Goal: Task Accomplishment & Management: Use online tool/utility

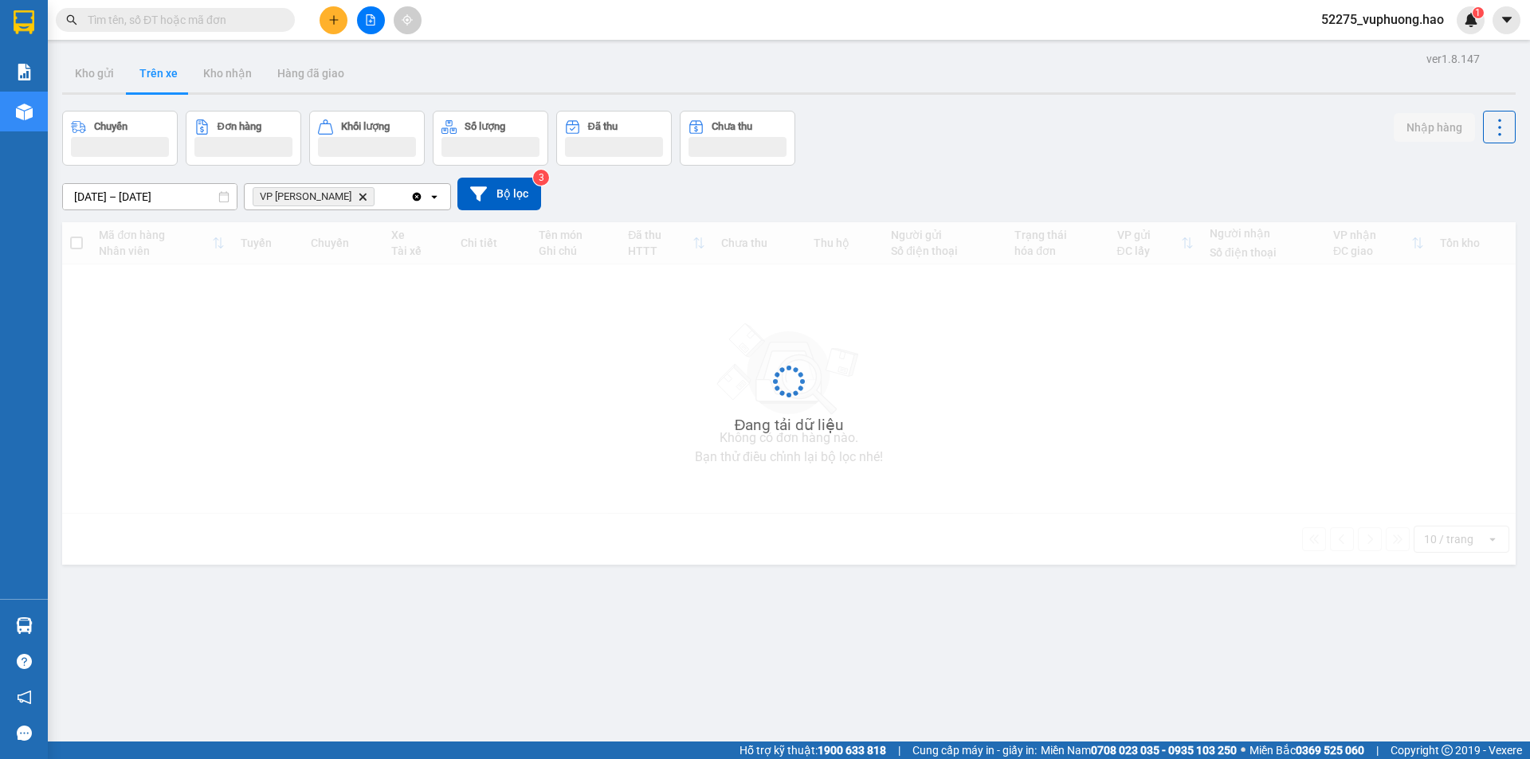
click at [132, 85] on button "Trên xe" at bounding box center [159, 73] width 64 height 38
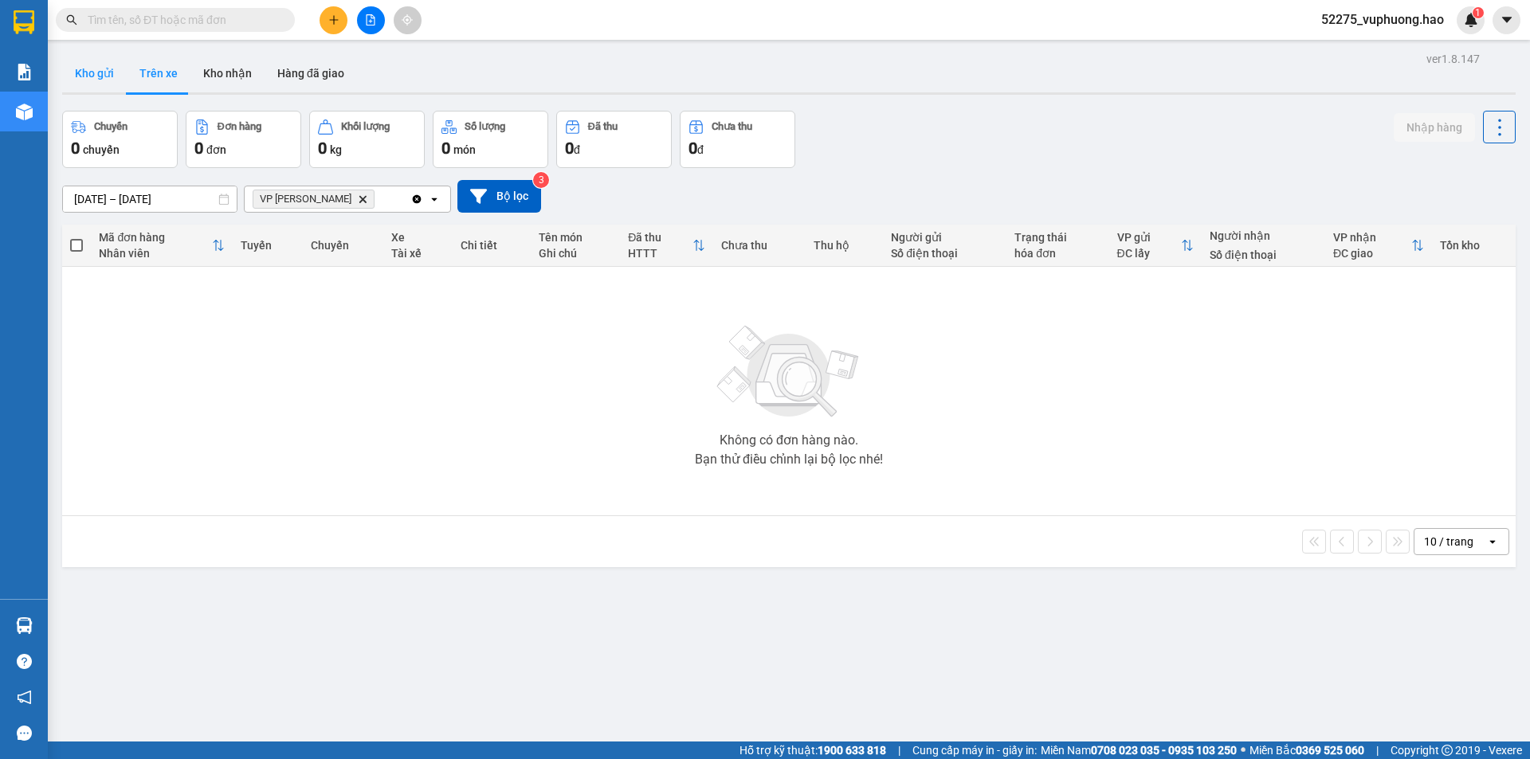
click at [100, 84] on button "Kho gửi" at bounding box center [94, 73] width 65 height 38
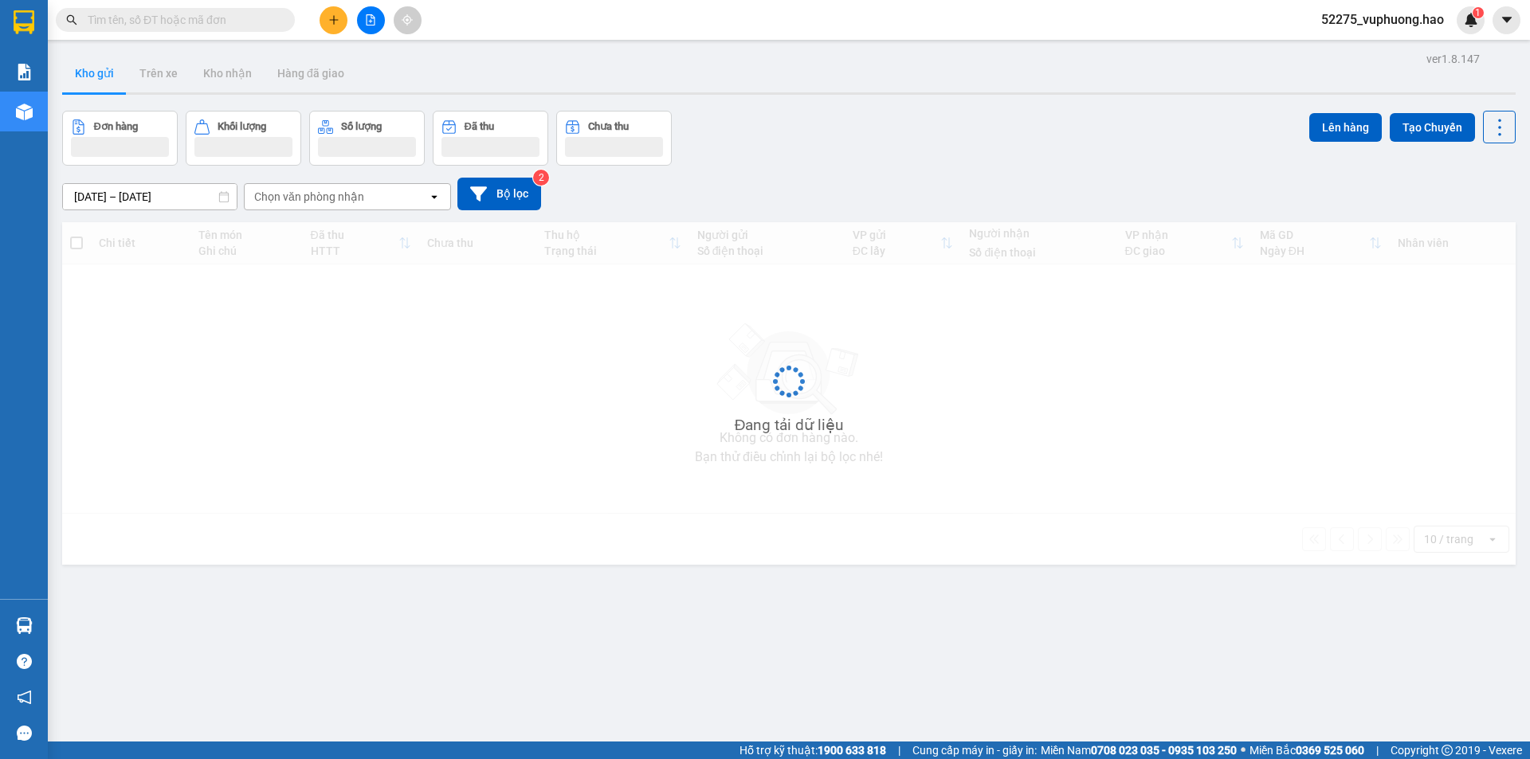
click at [100, 84] on button "Kho gửi" at bounding box center [94, 73] width 65 height 38
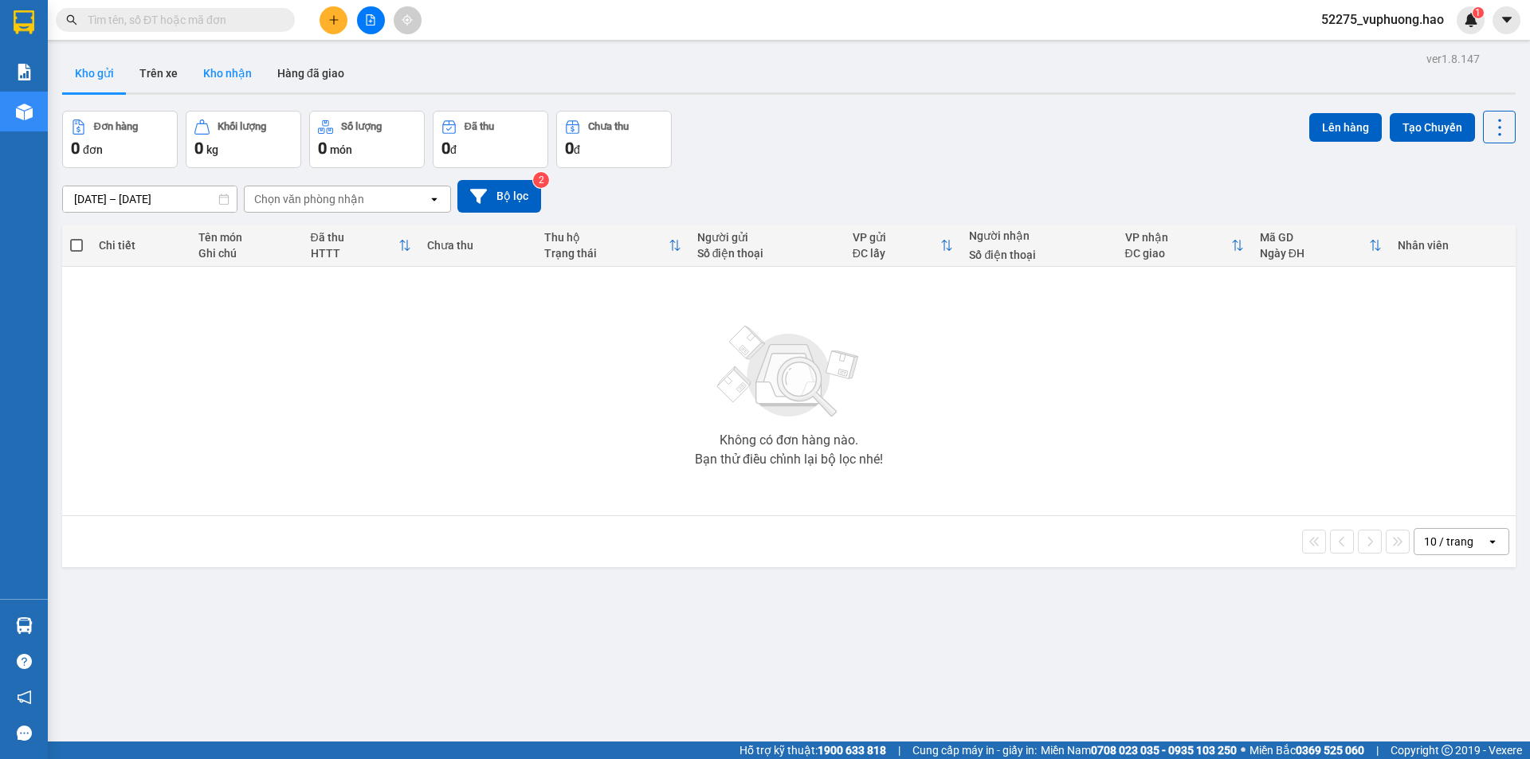
click at [208, 75] on button "Kho nhận" at bounding box center [227, 73] width 74 height 38
click at [175, 70] on button "Trên xe" at bounding box center [159, 73] width 64 height 38
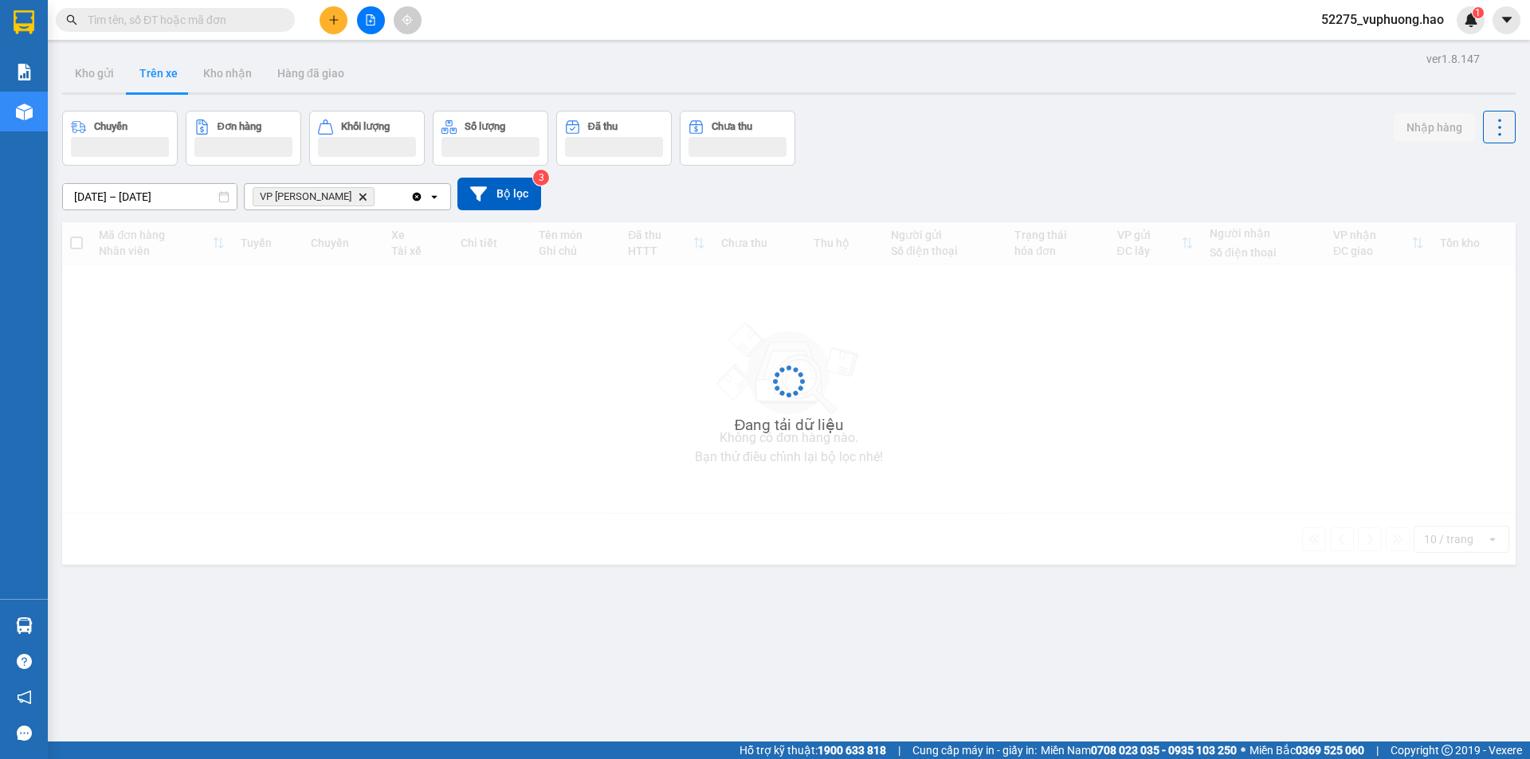
click at [175, 70] on button "Trên xe" at bounding box center [159, 73] width 64 height 38
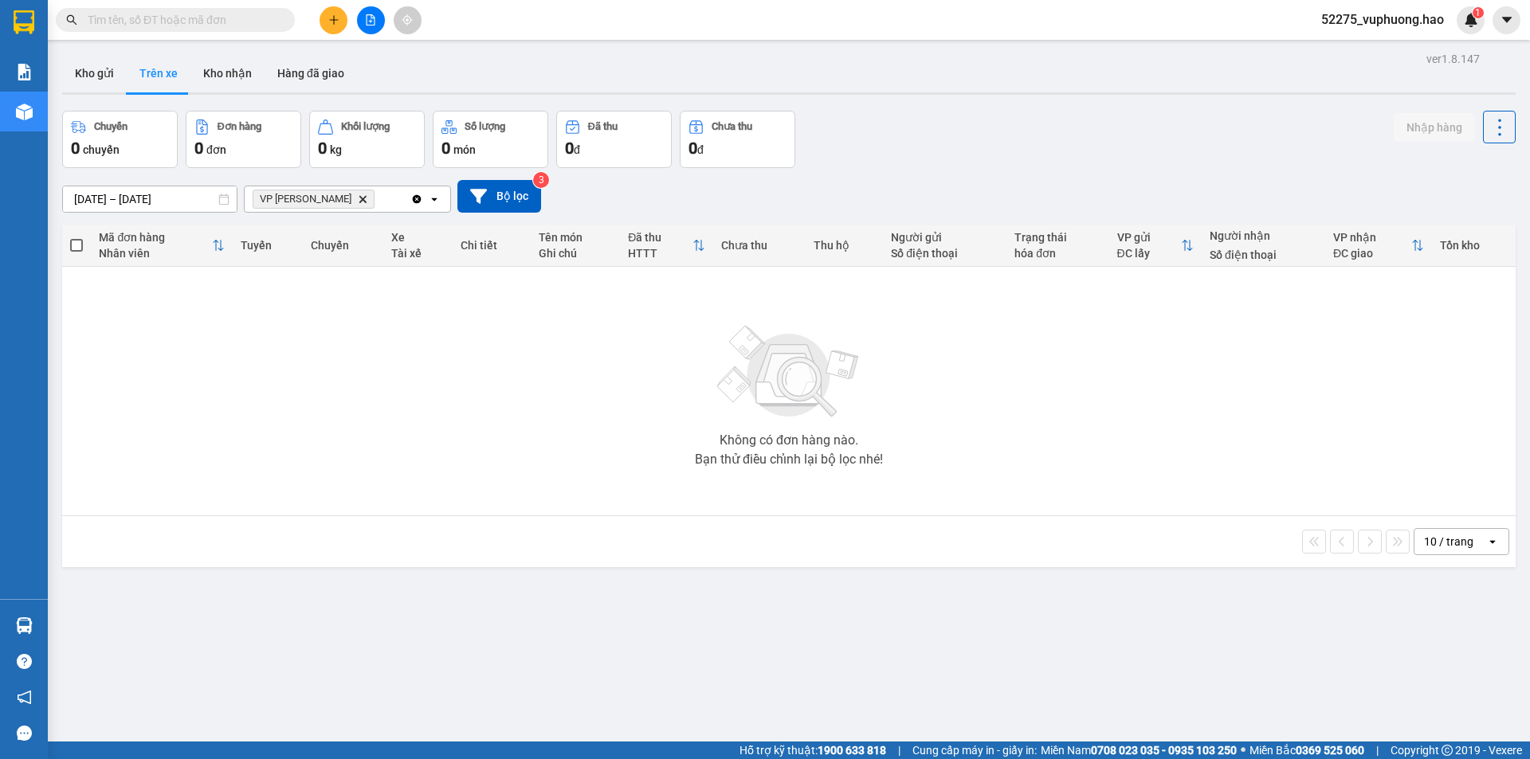
click at [144, 64] on button "Trên xe" at bounding box center [159, 73] width 64 height 38
click at [296, 196] on span "VP [PERSON_NAME]" at bounding box center [306, 199] width 92 height 13
click at [320, 194] on span "VP [PERSON_NAME]" at bounding box center [306, 199] width 92 height 13
click at [325, 194] on span "VP Gành [PERSON_NAME]" at bounding box center [314, 199] width 122 height 19
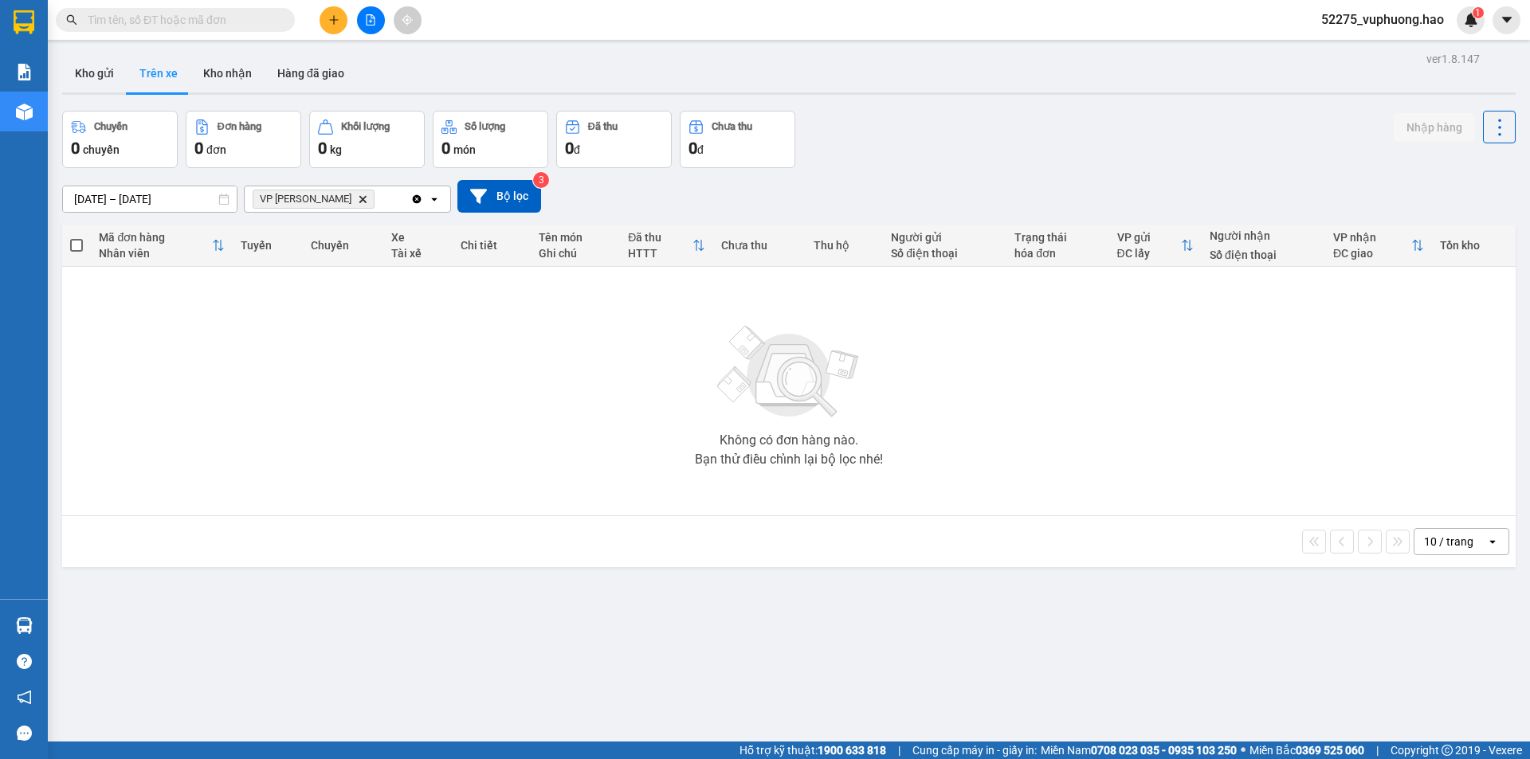
click at [358, 197] on icon "Delete" at bounding box center [363, 199] width 10 height 10
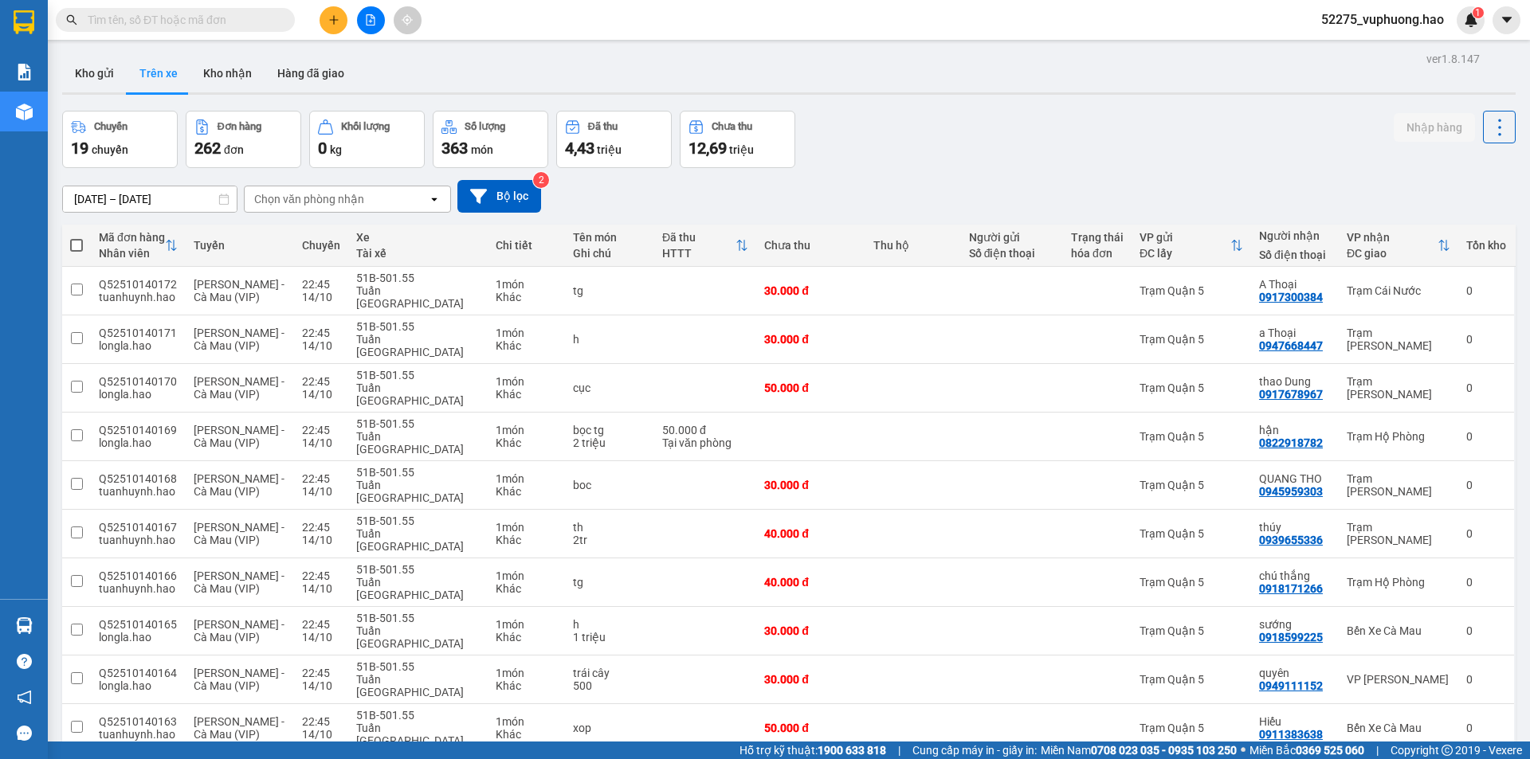
click at [318, 202] on div "Chọn văn phòng nhận" at bounding box center [309, 199] width 110 height 16
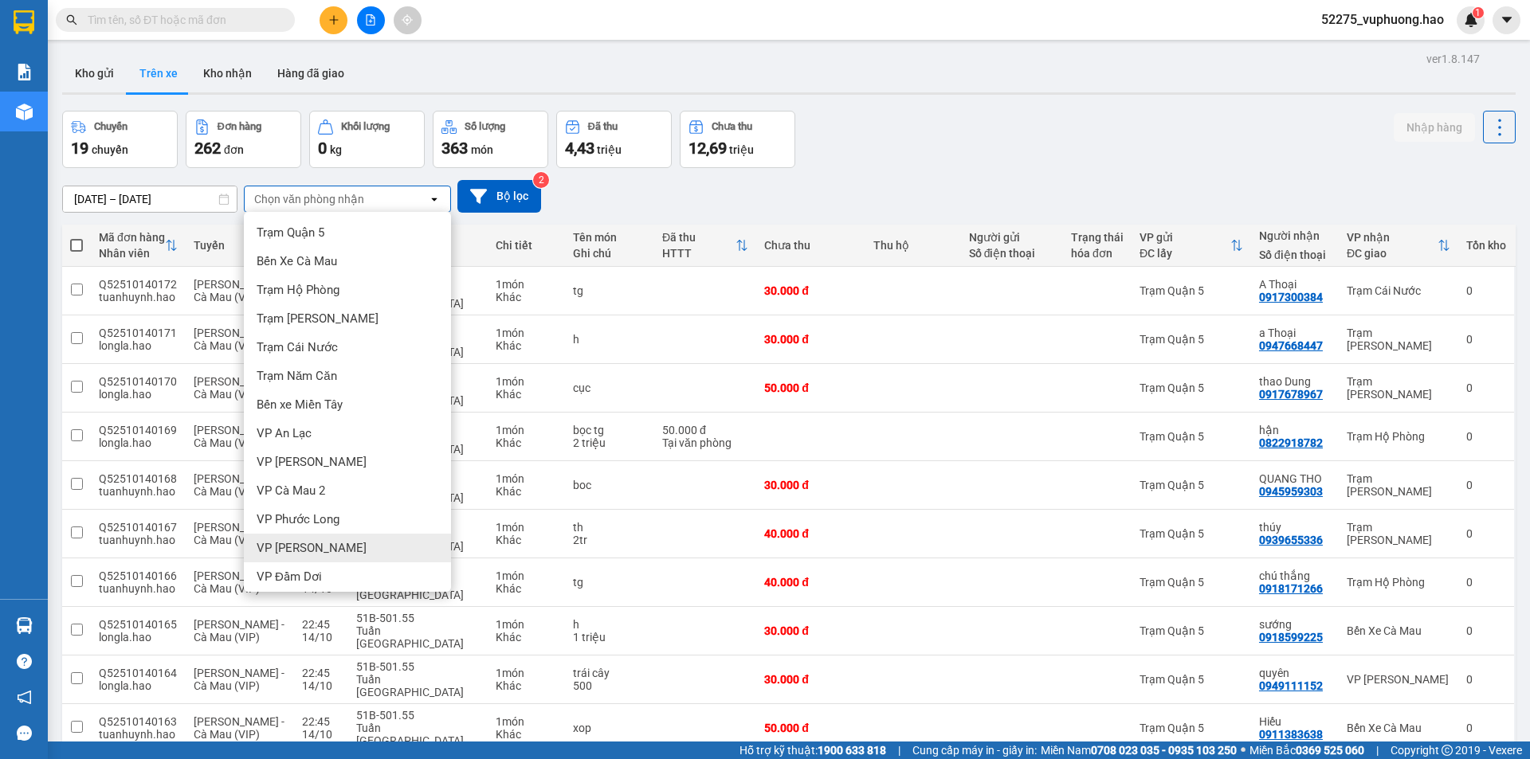
click at [294, 543] on span "VP [PERSON_NAME]" at bounding box center [312, 548] width 110 height 16
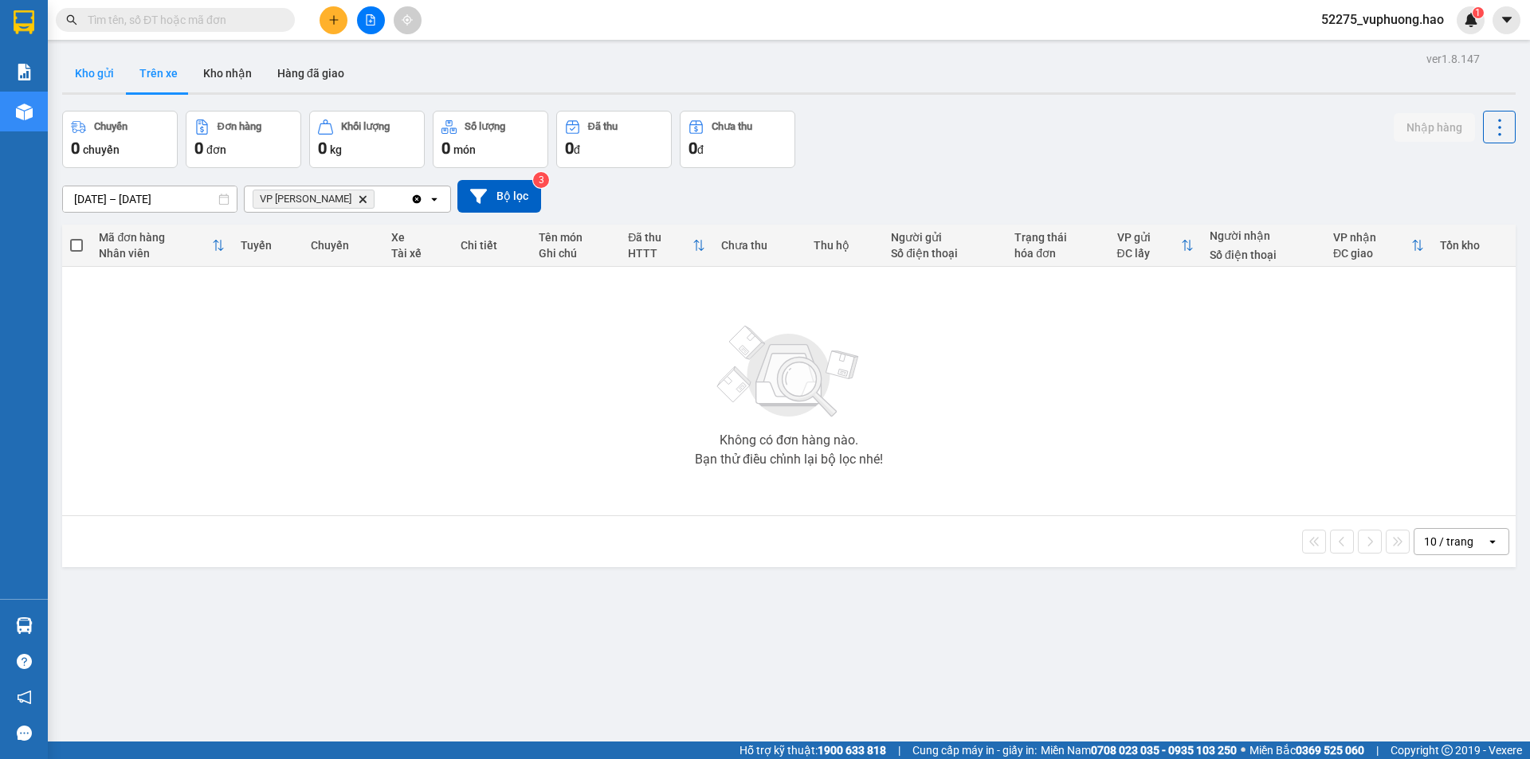
click at [116, 69] on button "Kho gửi" at bounding box center [94, 73] width 65 height 38
click at [114, 69] on button "Kho gửi" at bounding box center [94, 73] width 65 height 38
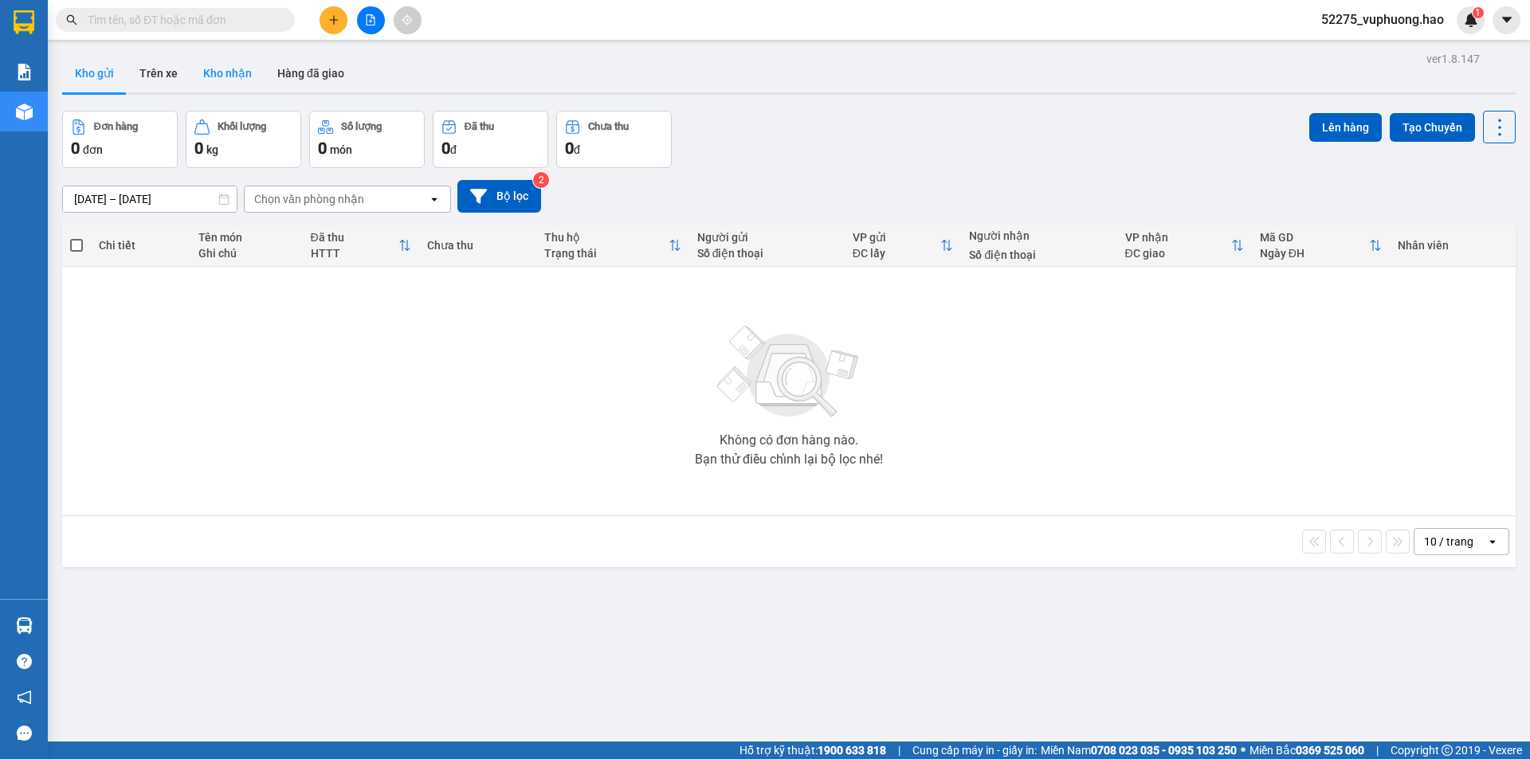
click at [207, 66] on button "Kho nhận" at bounding box center [227, 73] width 74 height 38
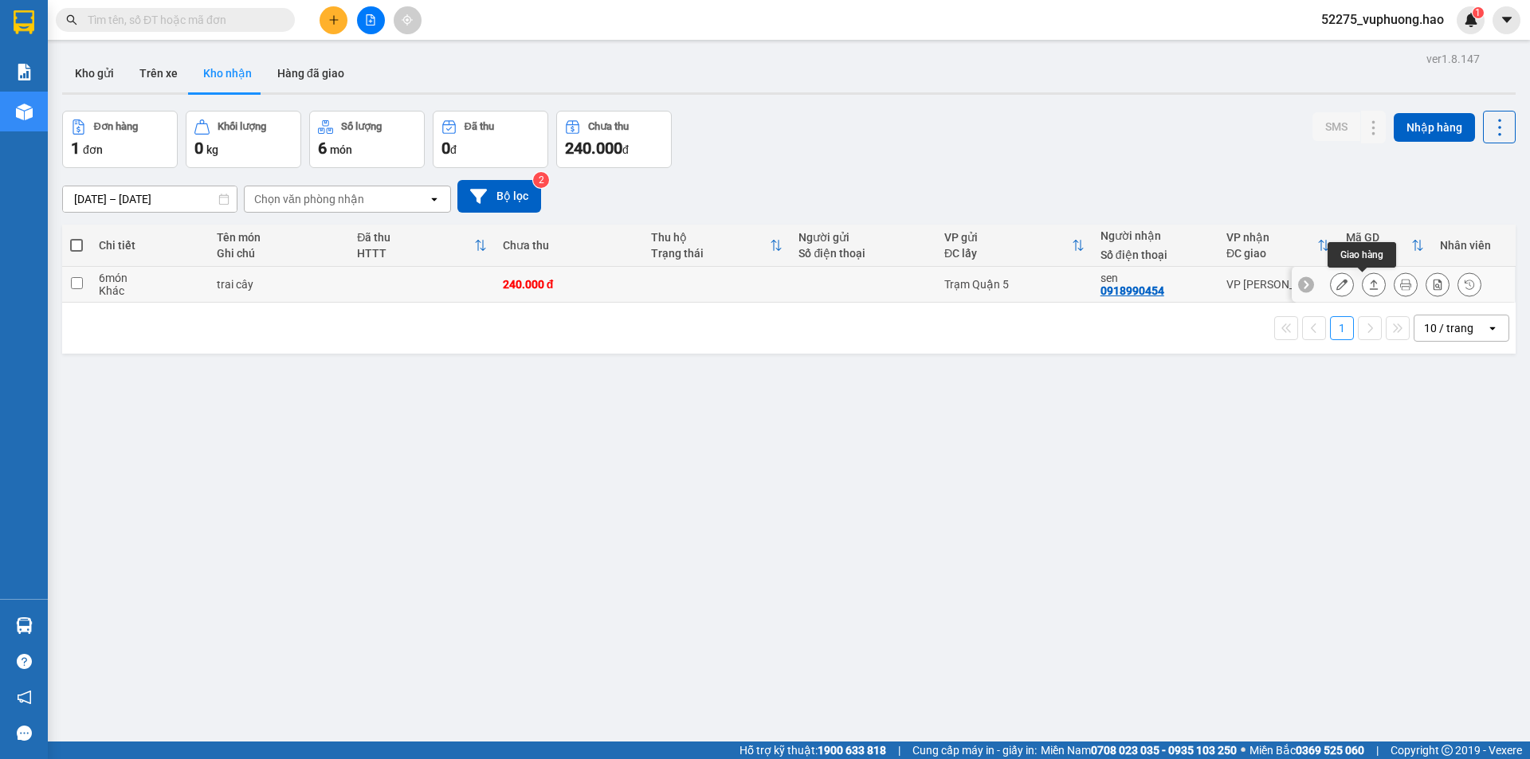
click at [1362, 293] on button at bounding box center [1373, 285] width 22 height 28
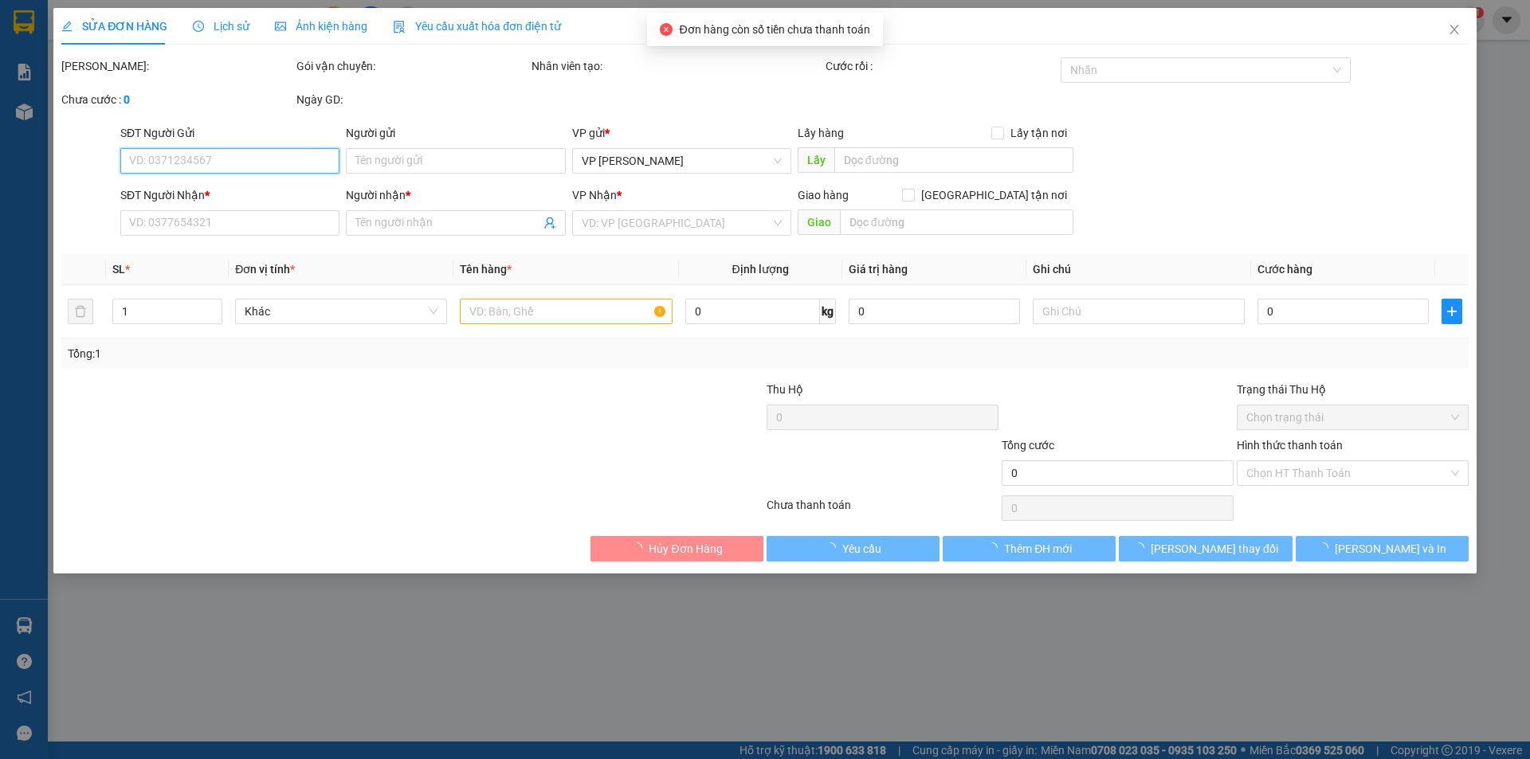
type input "0918990454"
type input "sen"
type input "240.000"
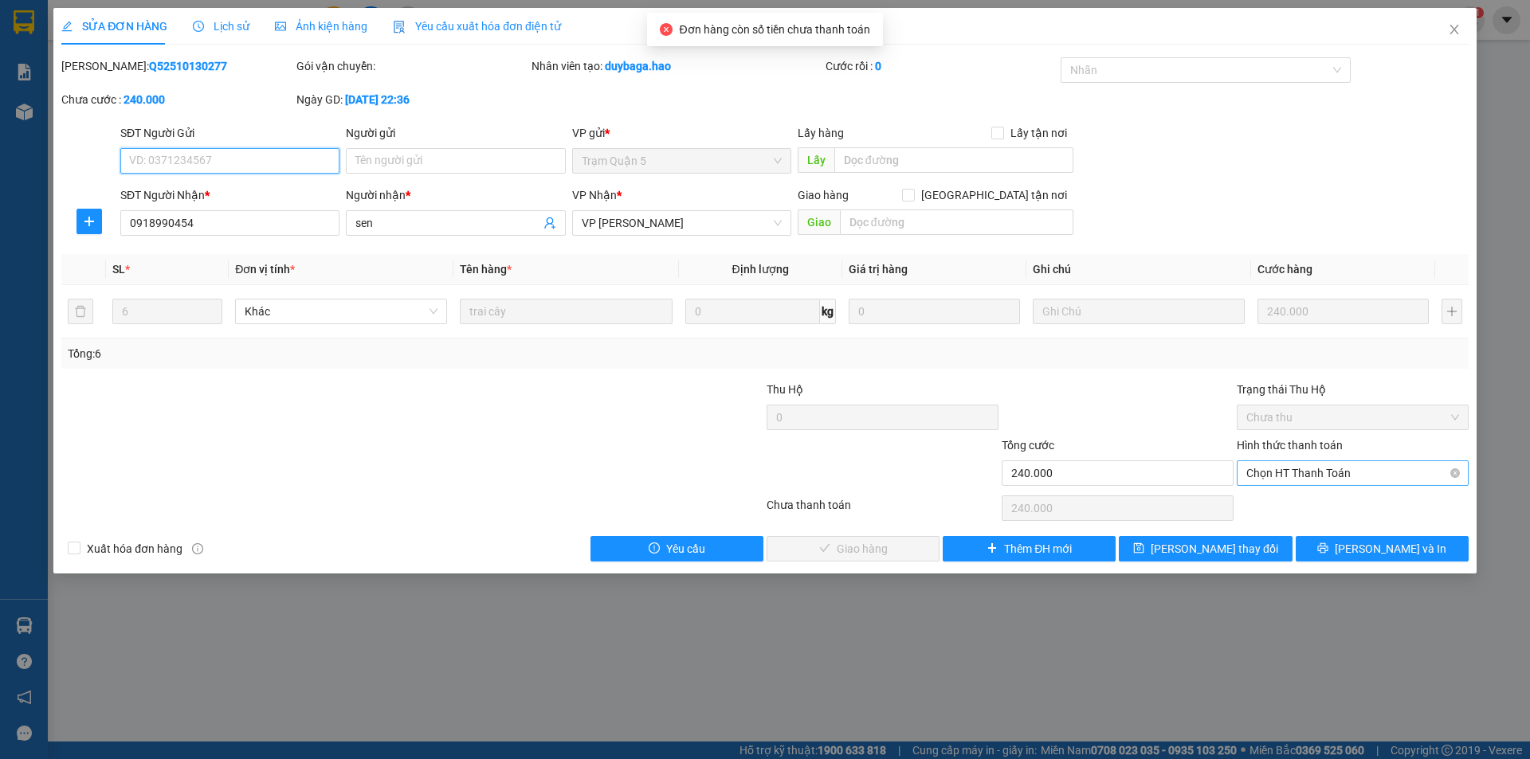
click at [1270, 476] on span "Chọn HT Thanh Toán" at bounding box center [1352, 473] width 213 height 24
click at [1275, 503] on div "Tại văn phòng" at bounding box center [1352, 505] width 213 height 18
type input "0"
drag, startPoint x: 887, startPoint y: 531, endPoint x: 881, endPoint y: 539, distance: 10.2
click at [887, 531] on div "Total Paid Fee 0 Total UnPaid Fee 240.000 Cash Collection Total Fee Mã ĐH: Q525…" at bounding box center [764, 309] width 1407 height 504
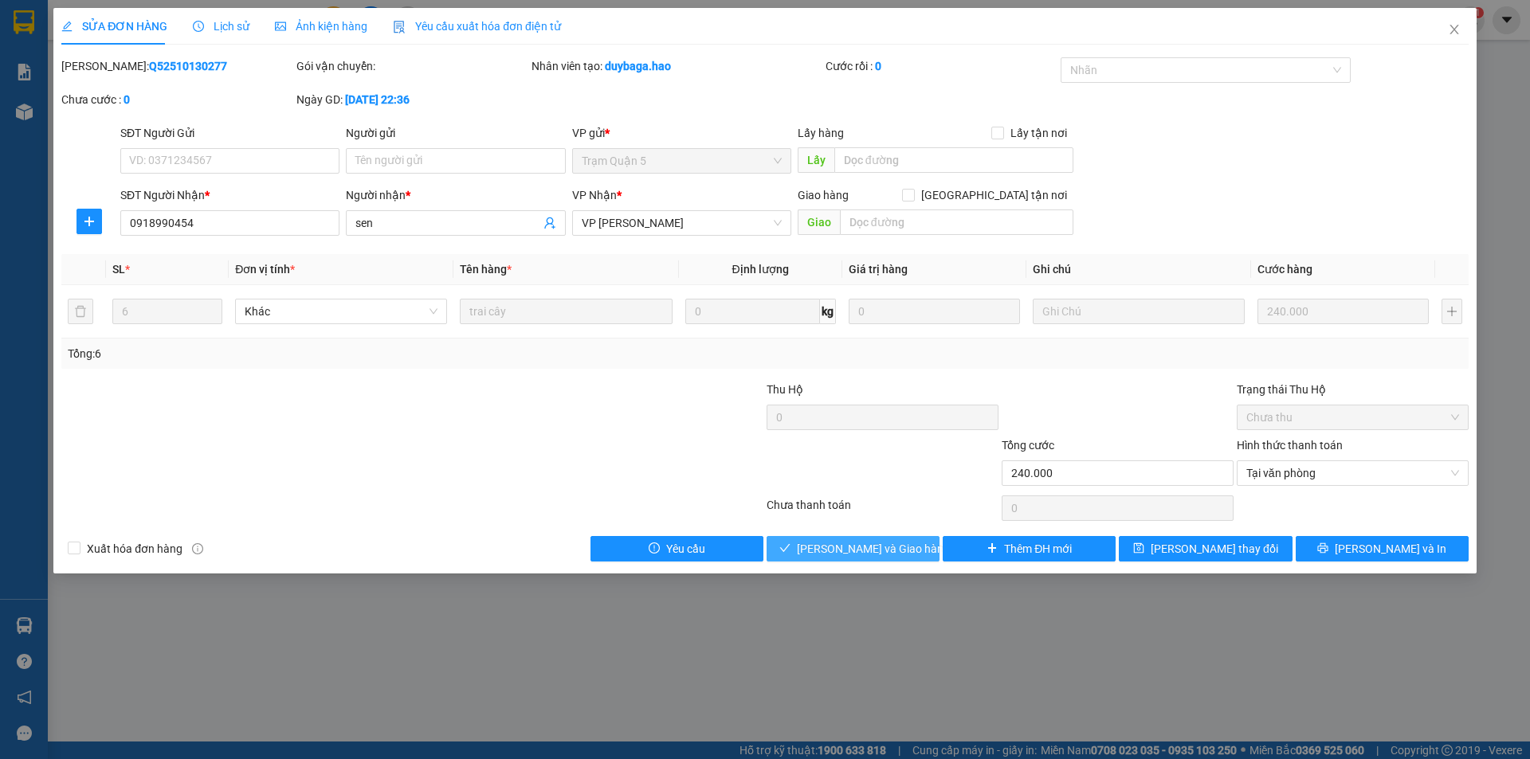
click at [881, 539] on button "[PERSON_NAME] và Giao hàng" at bounding box center [852, 548] width 173 height 25
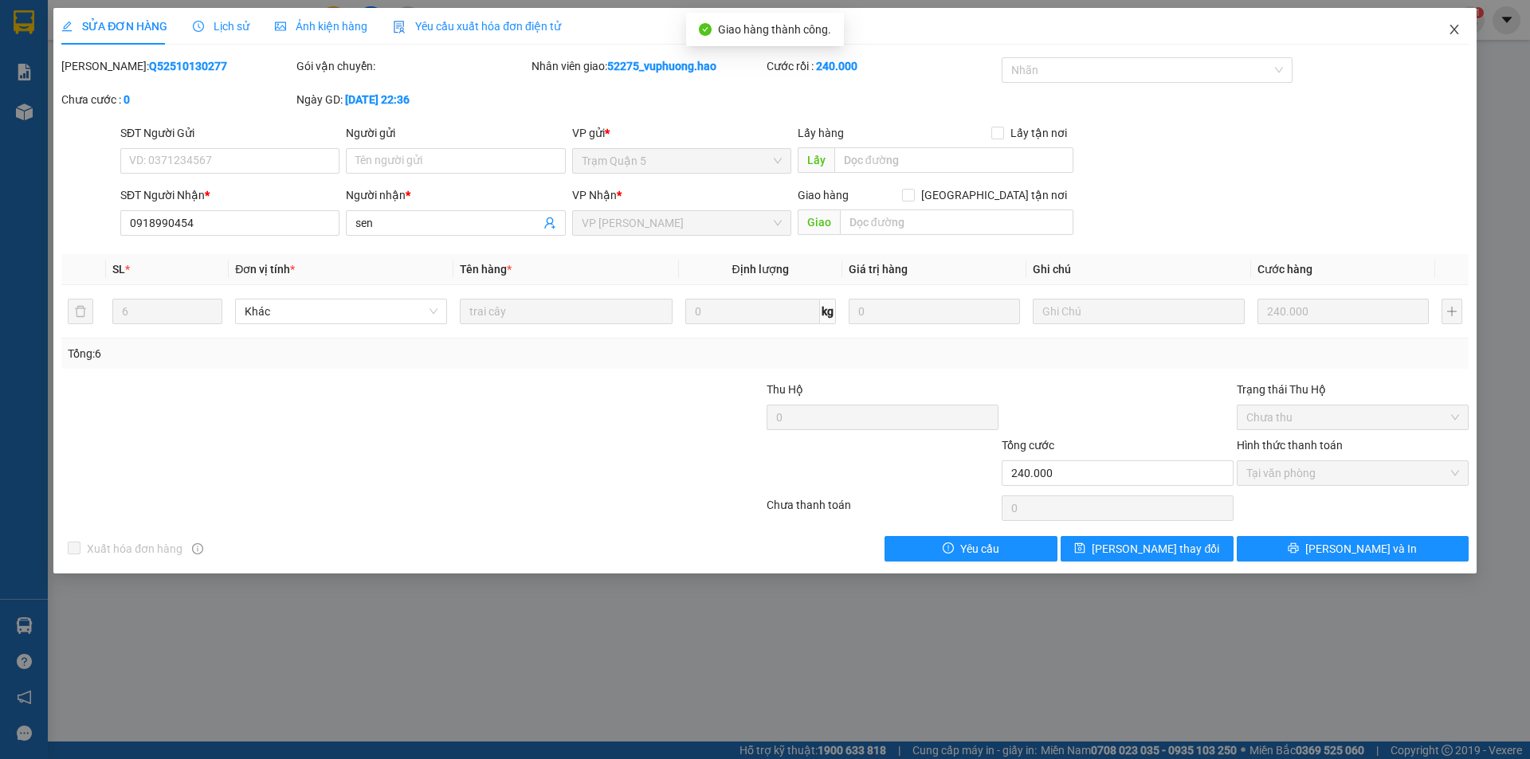
click at [1457, 31] on icon "close" at bounding box center [1453, 29] width 13 height 13
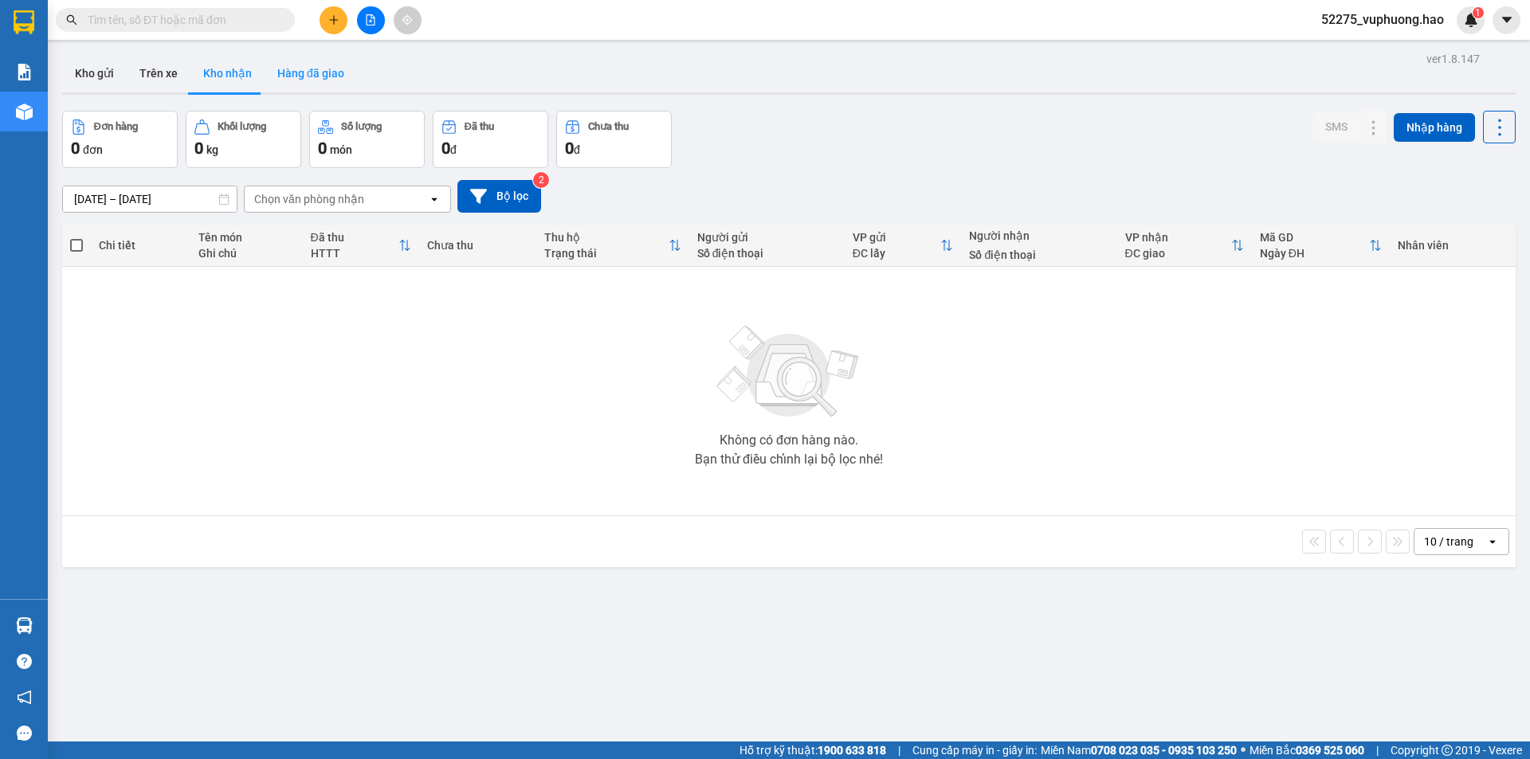
click at [324, 62] on button "Hàng đã giao" at bounding box center [310, 73] width 92 height 38
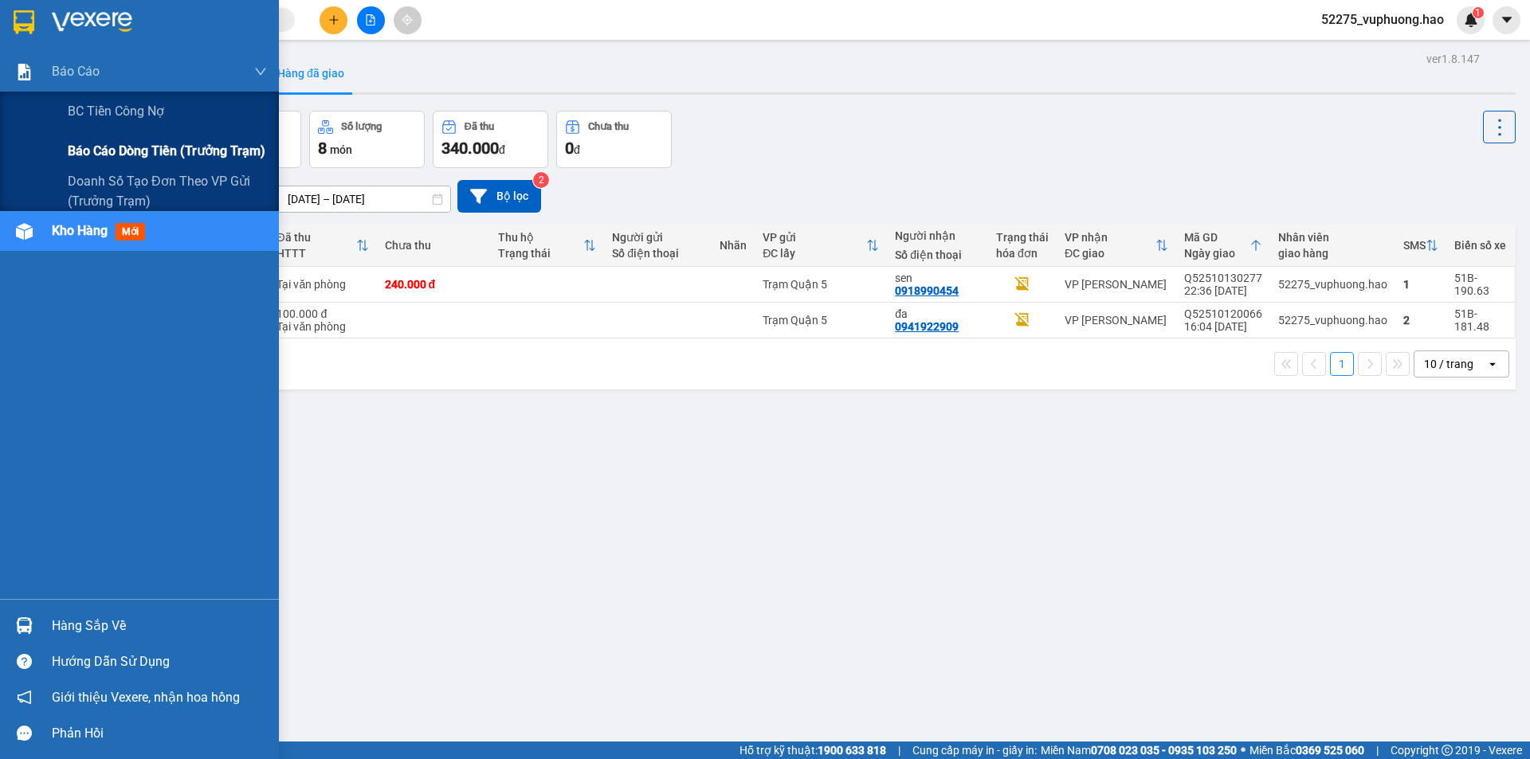
click at [102, 151] on span "Báo cáo dòng tiền (trưởng trạm)" at bounding box center [167, 151] width 198 height 20
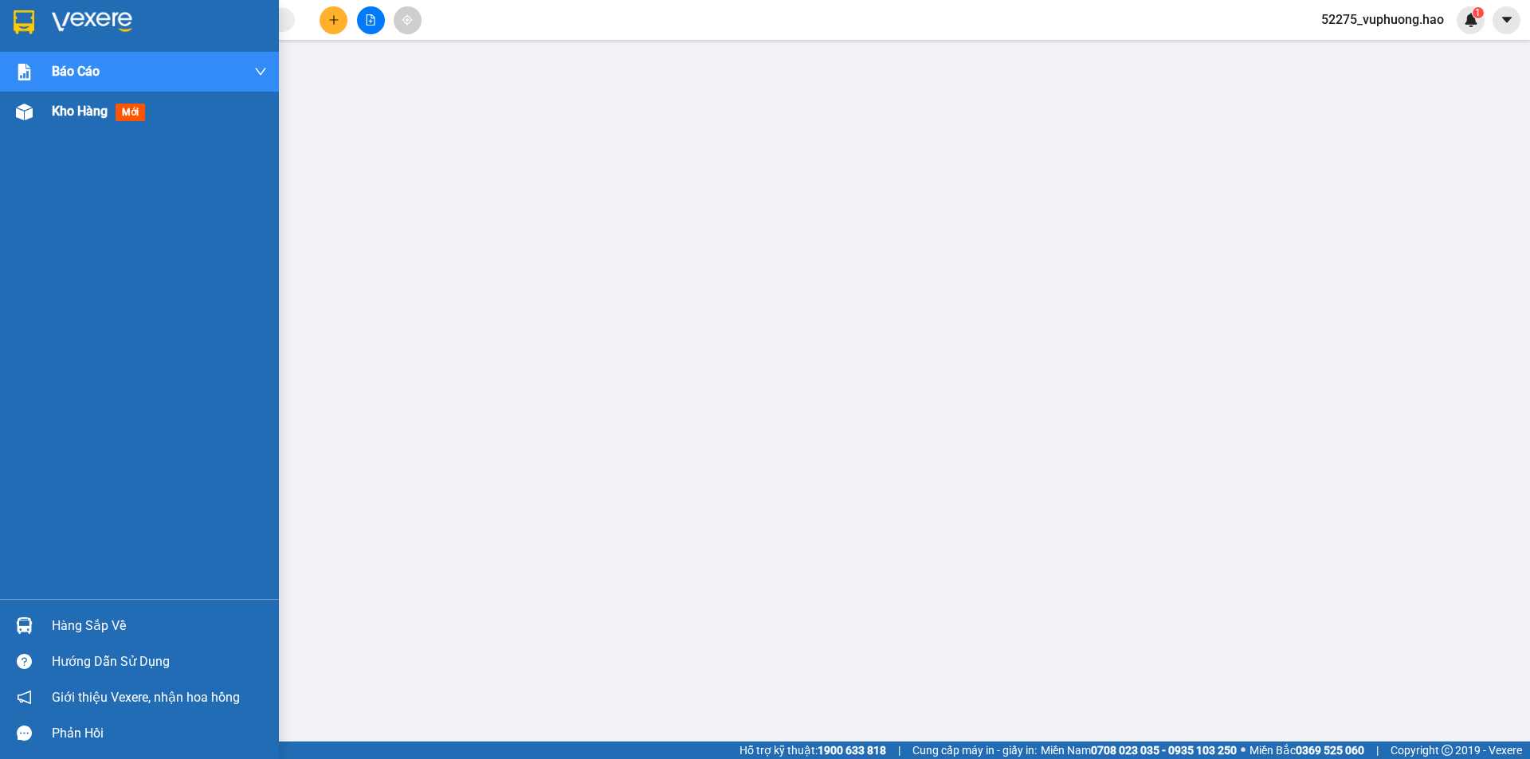
click at [32, 117] on img at bounding box center [24, 112] width 17 height 17
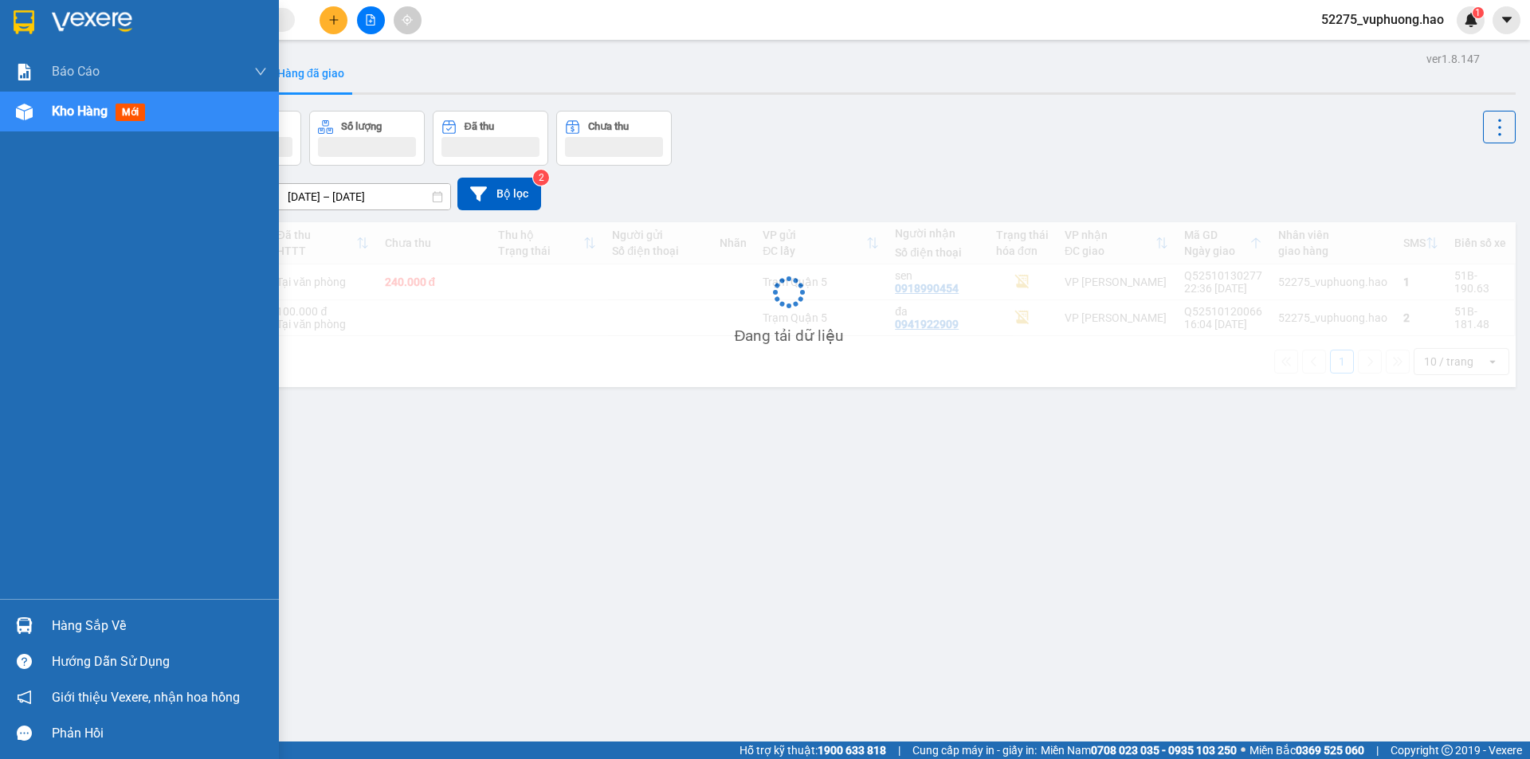
click at [49, 118] on div "Kho hàng mới" at bounding box center [139, 112] width 279 height 40
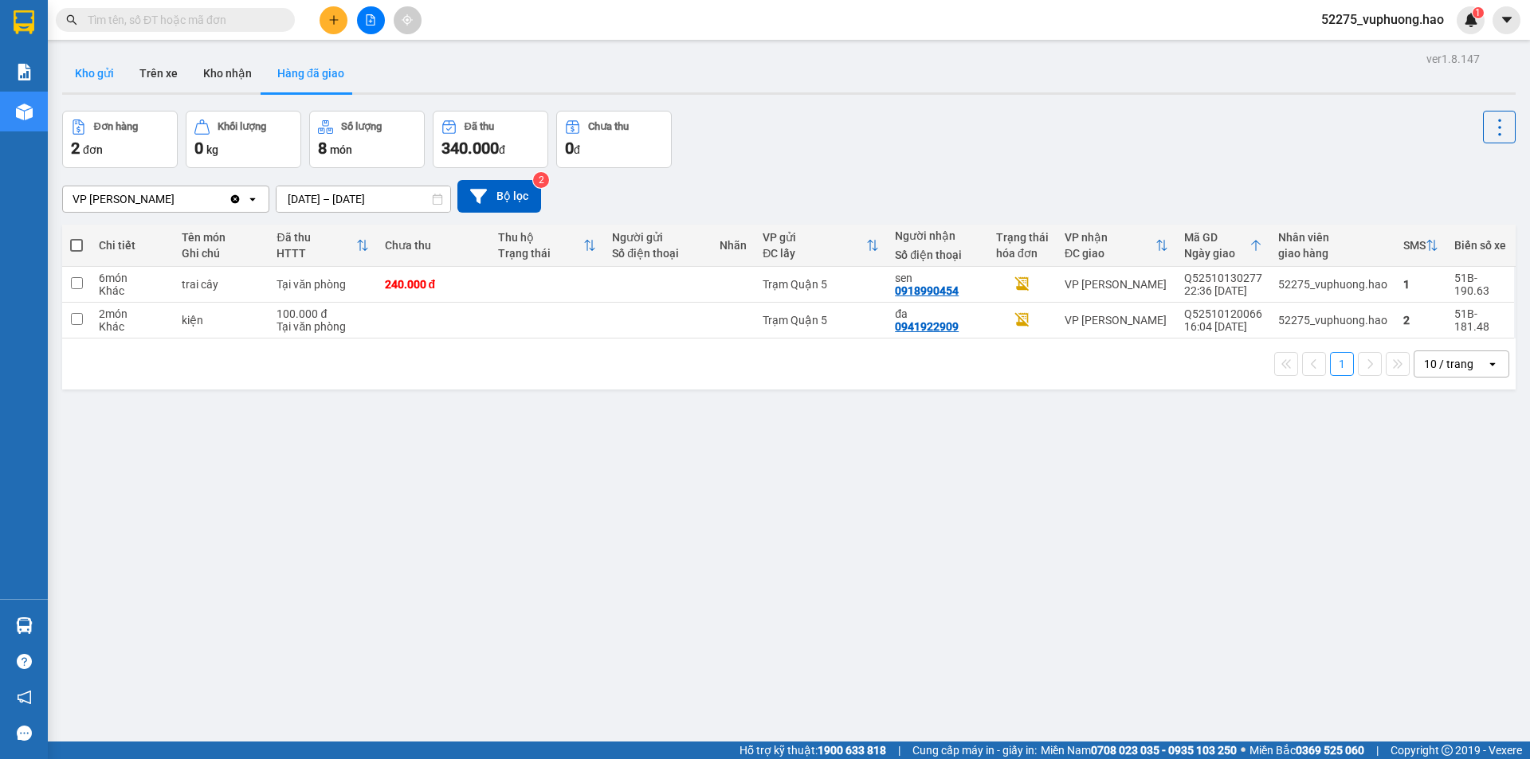
click at [88, 70] on button "Kho gửi" at bounding box center [94, 73] width 65 height 38
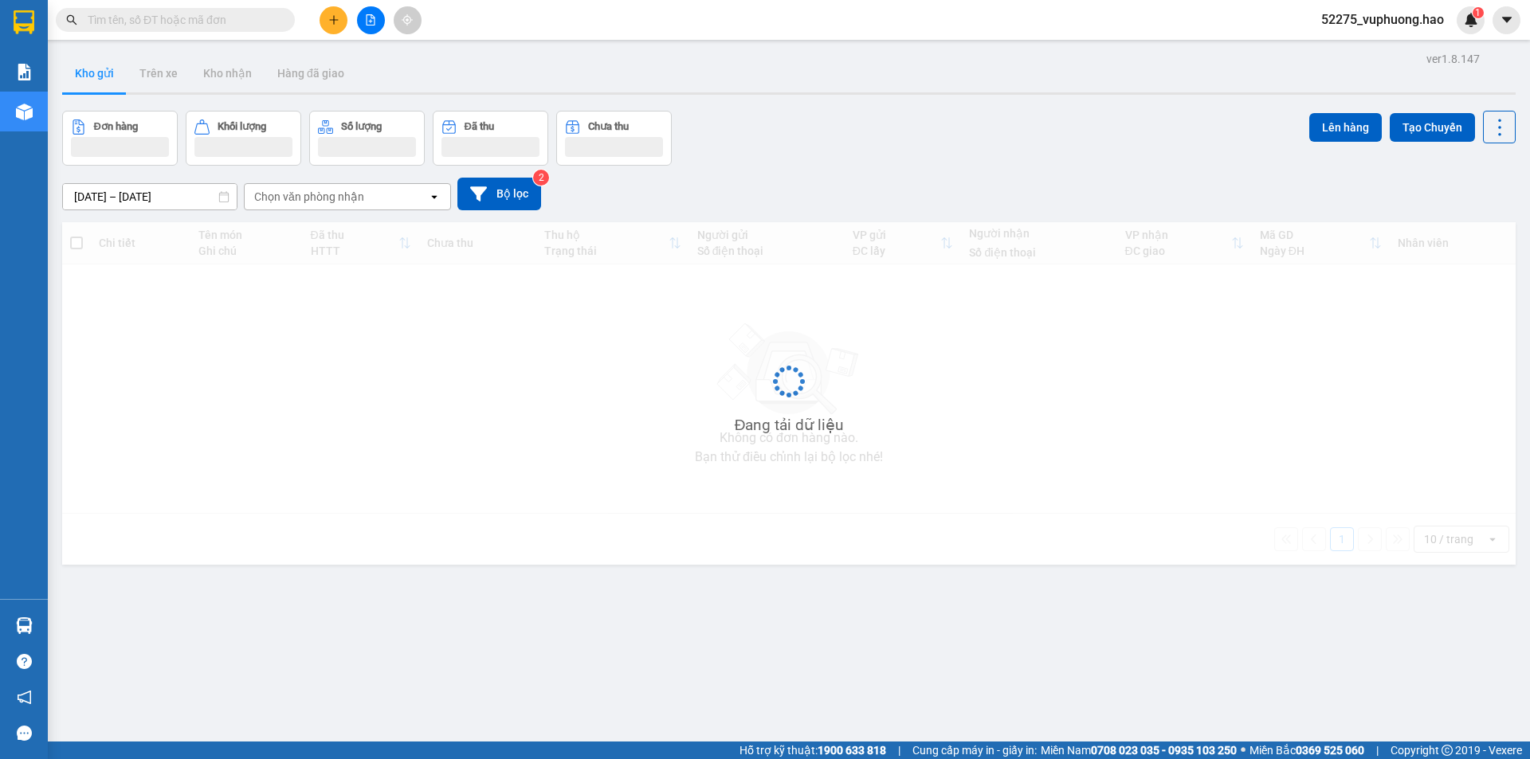
click at [88, 70] on button "Kho gửi" at bounding box center [94, 73] width 65 height 38
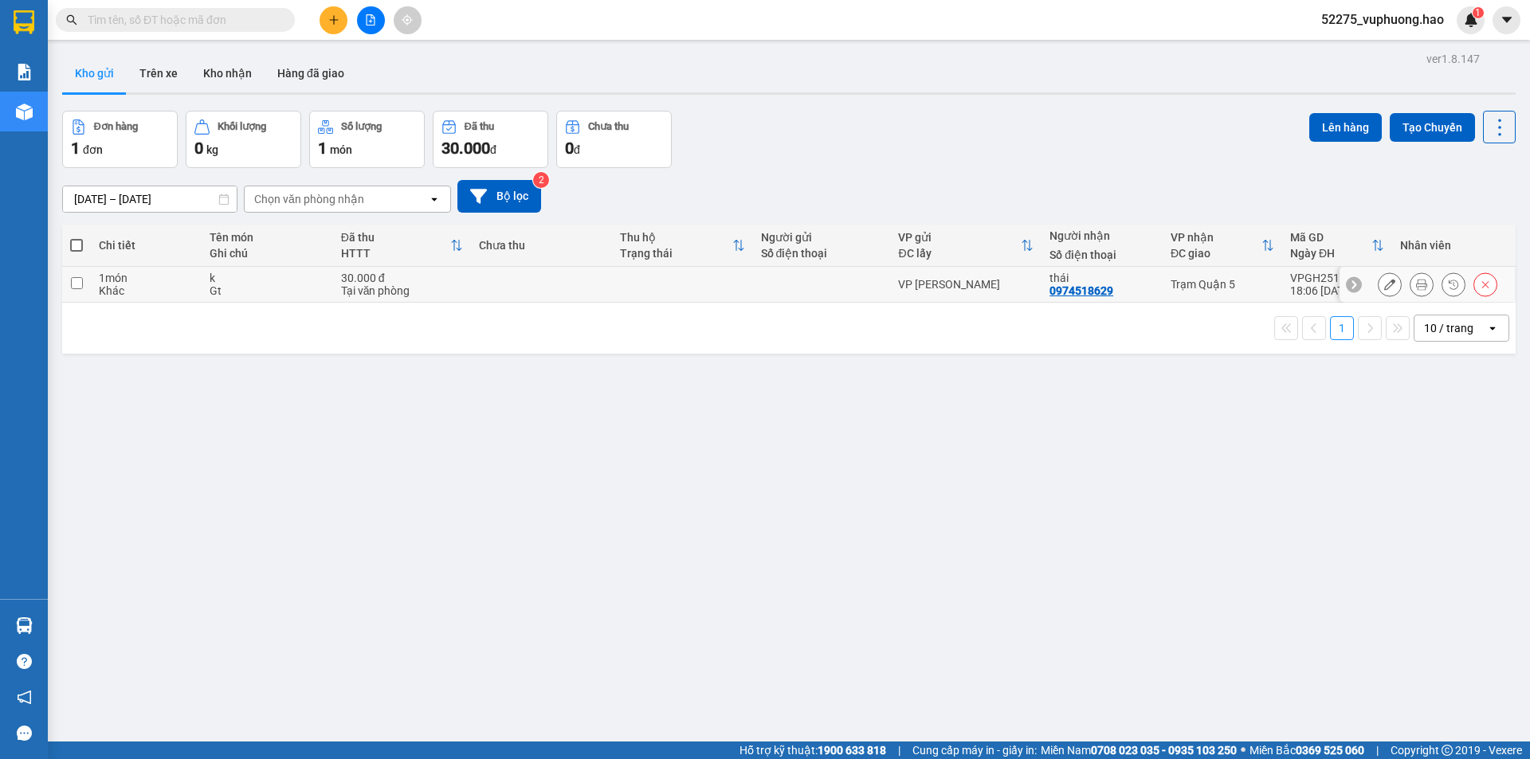
click at [1416, 282] on icon at bounding box center [1421, 284] width 11 height 11
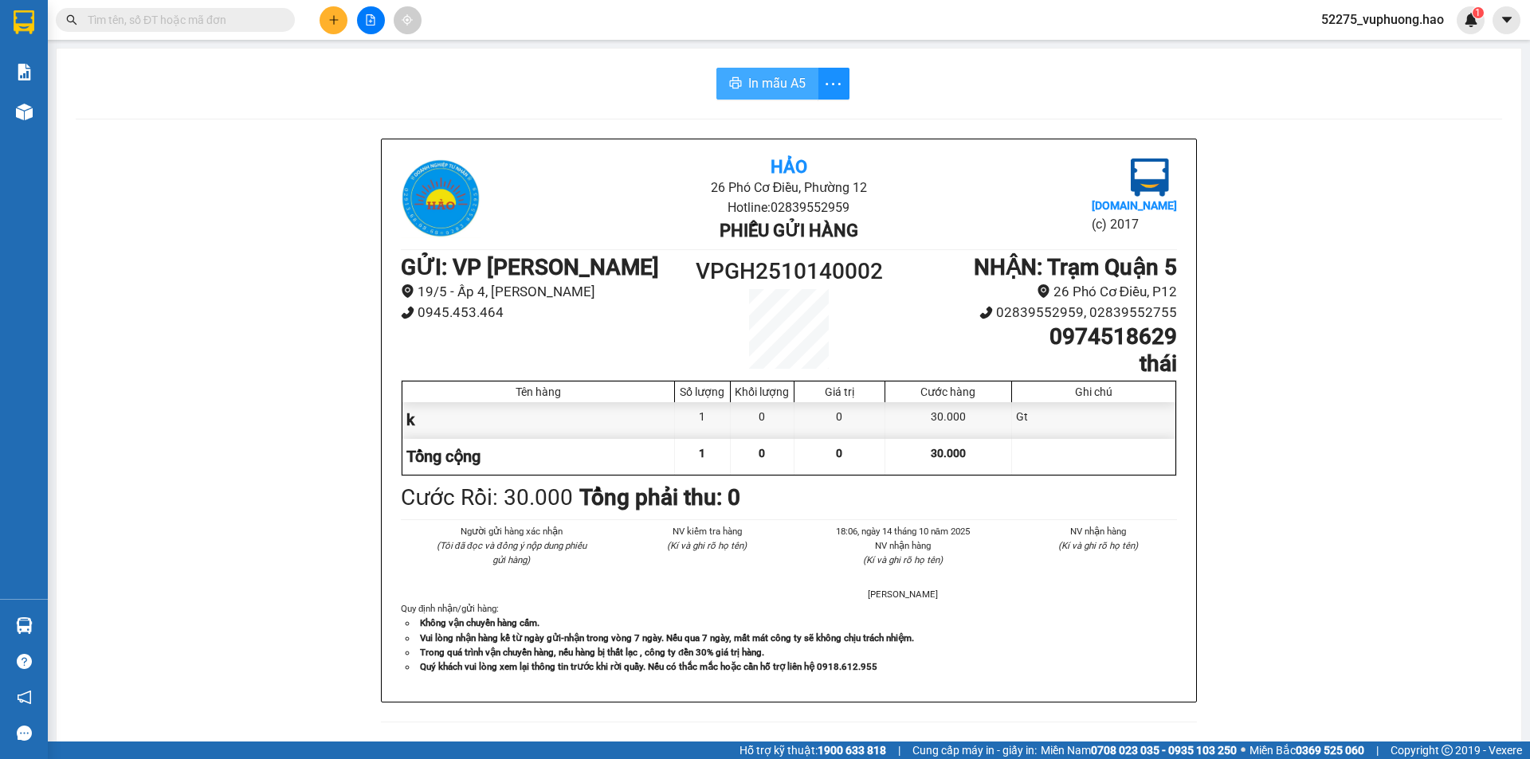
click at [781, 93] on span "In mẫu A5" at bounding box center [776, 83] width 57 height 20
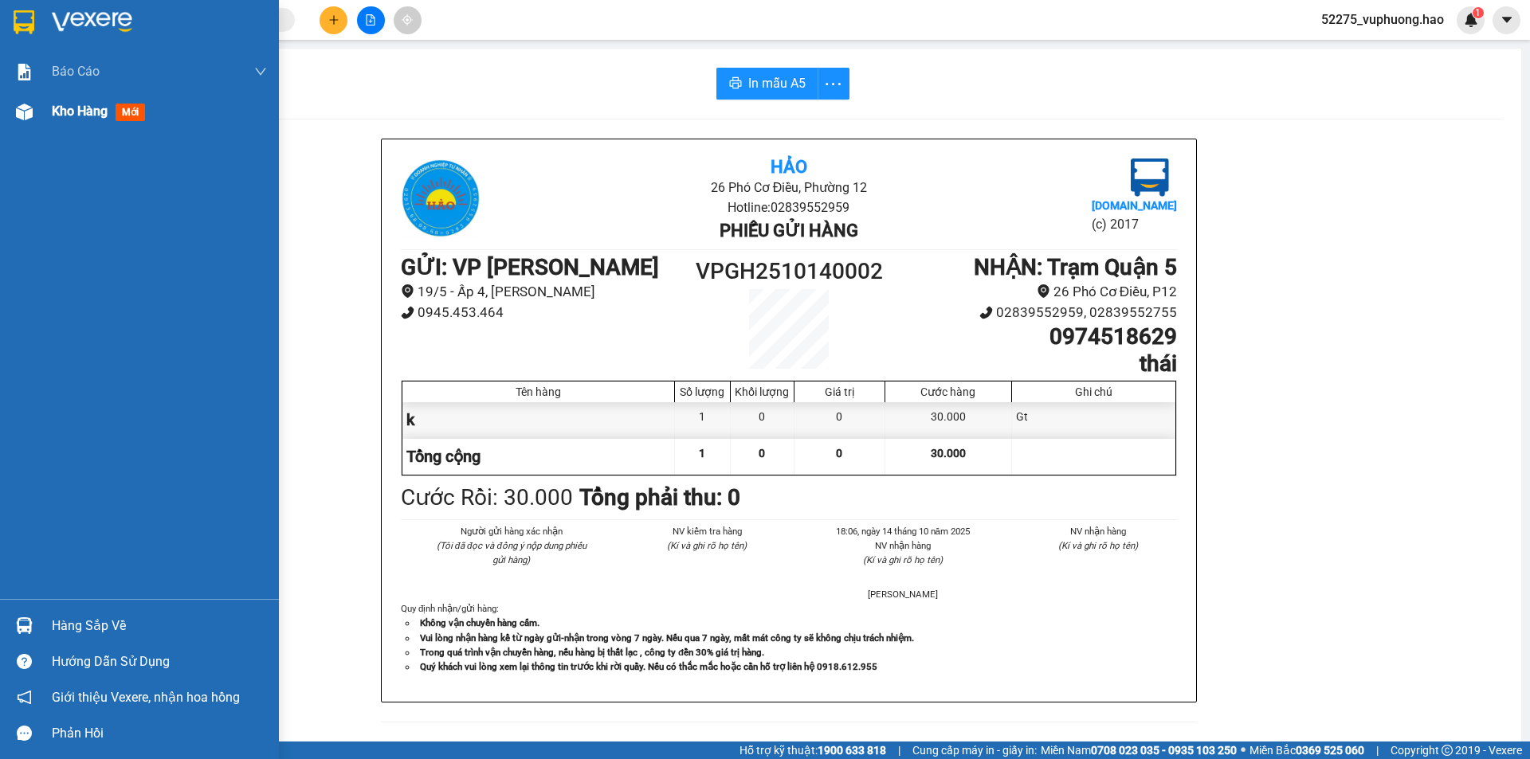
click at [41, 115] on div "Kho hàng mới" at bounding box center [139, 112] width 279 height 40
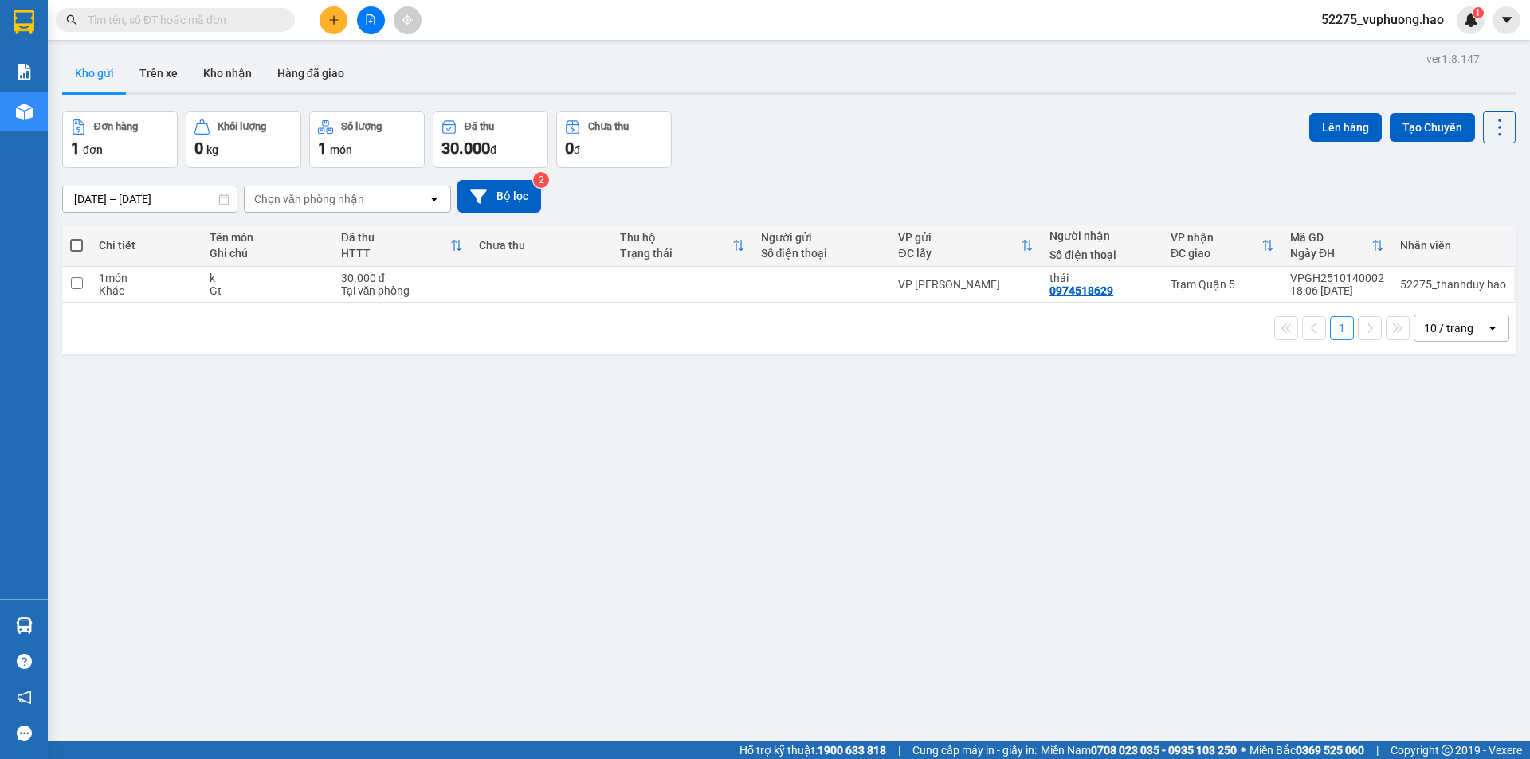
click at [73, 244] on span at bounding box center [76, 245] width 13 height 13
click at [76, 237] on input "checkbox" at bounding box center [76, 237] width 0 height 0
checkbox input "true"
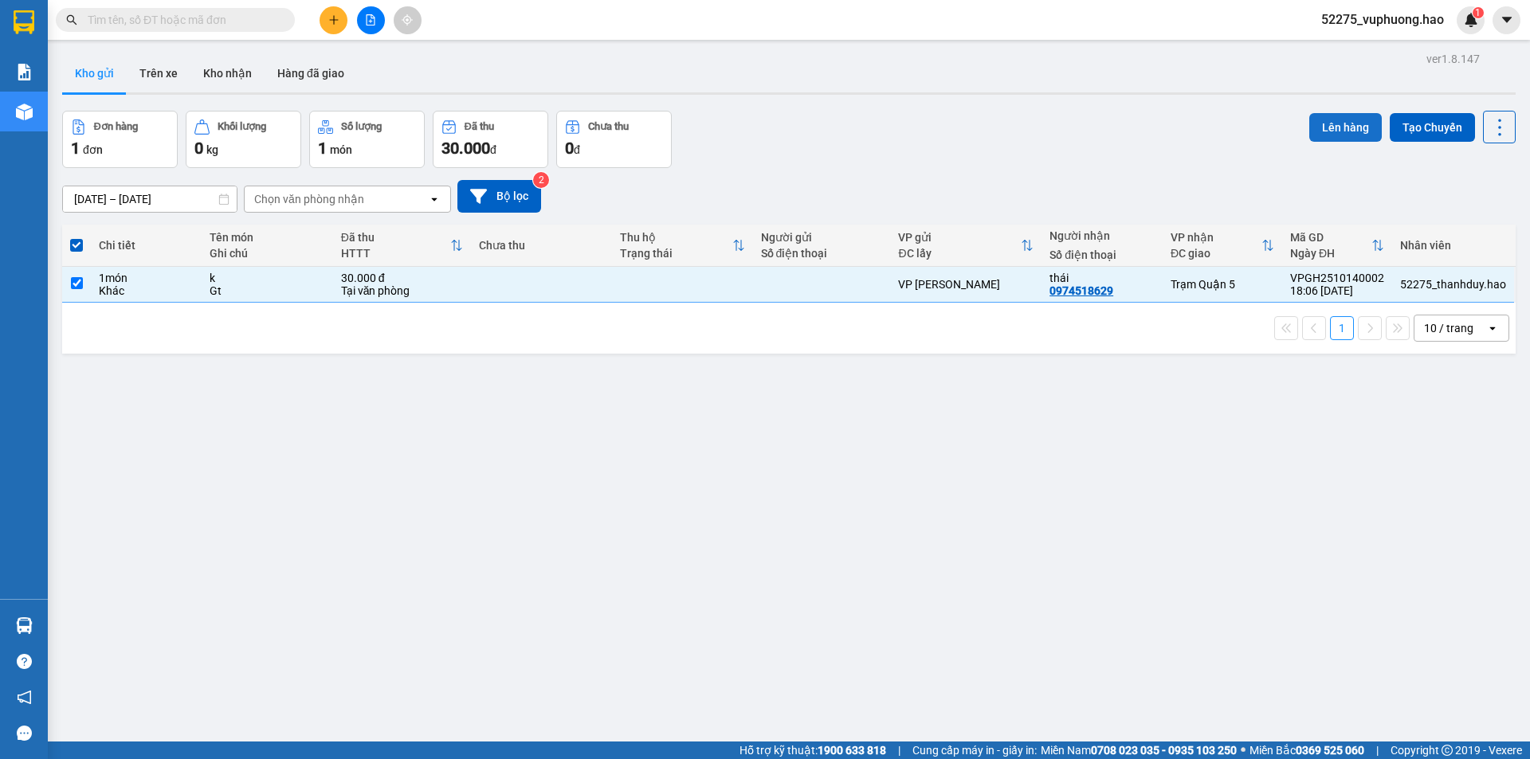
click at [1338, 116] on button "Lên hàng" at bounding box center [1345, 127] width 72 height 29
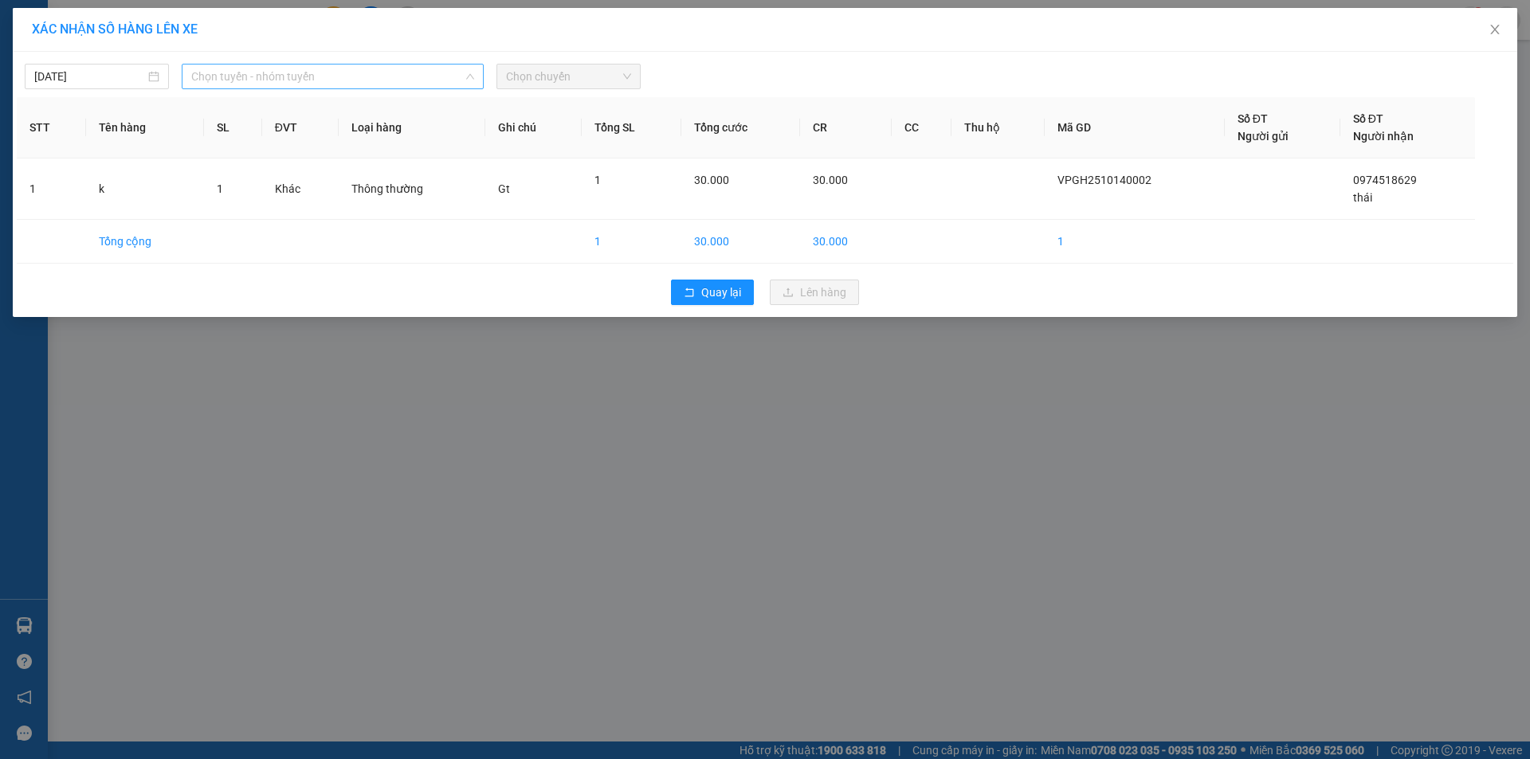
click at [248, 76] on span "Chọn tuyến - nhóm tuyến" at bounding box center [332, 77] width 283 height 24
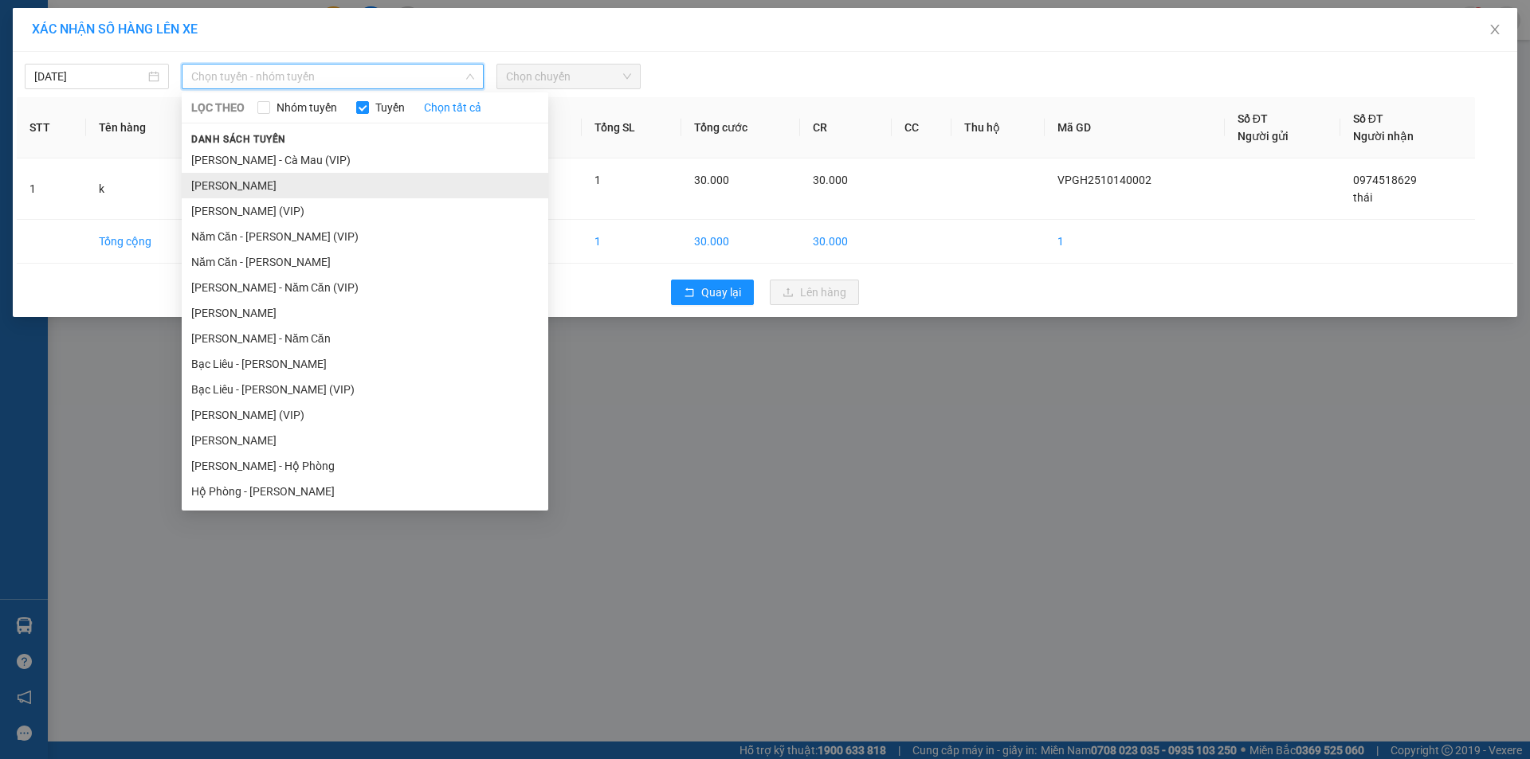
click at [245, 183] on li "[PERSON_NAME]" at bounding box center [365, 185] width 366 height 25
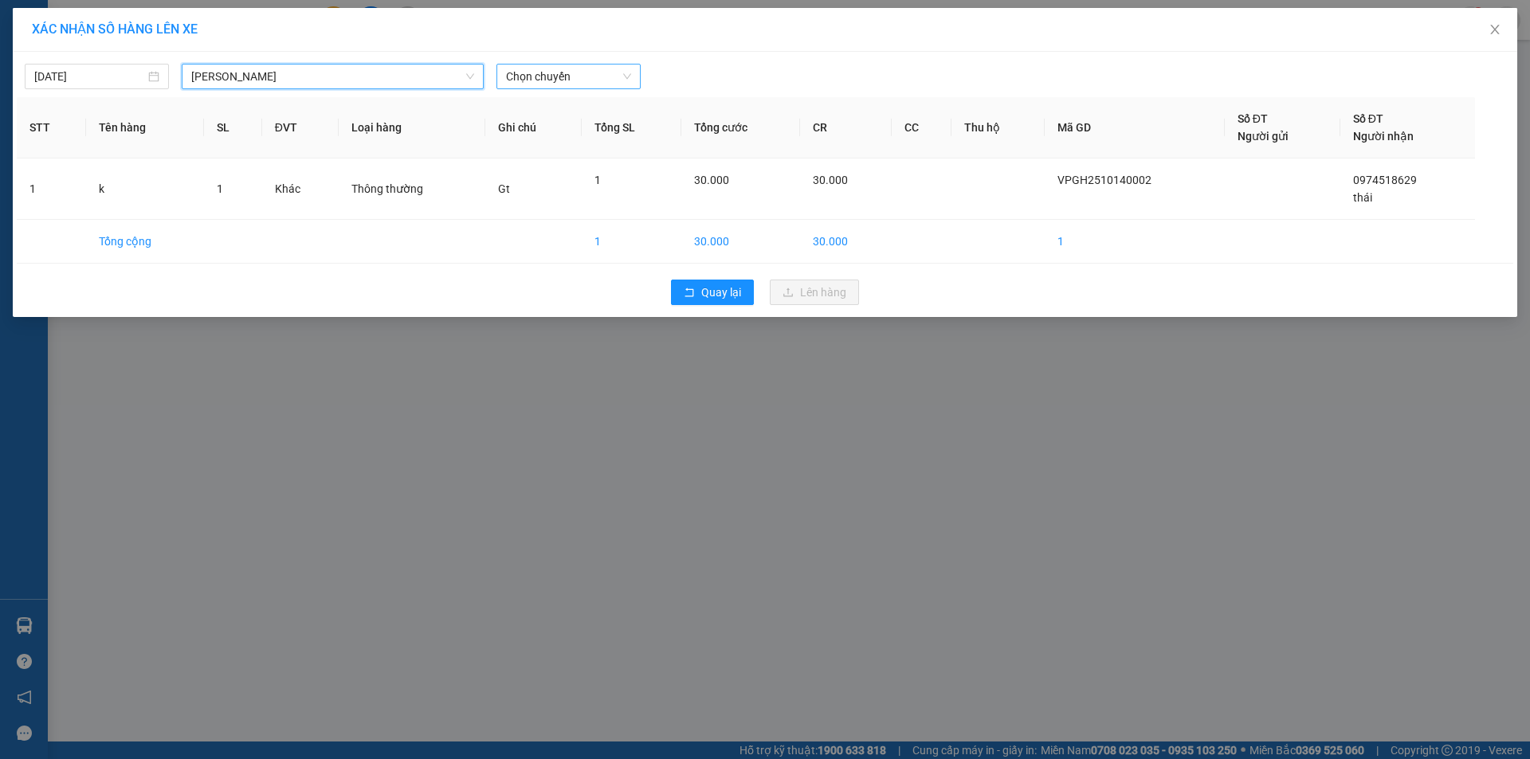
click at [568, 76] on span "Chọn chuyến" at bounding box center [568, 77] width 125 height 24
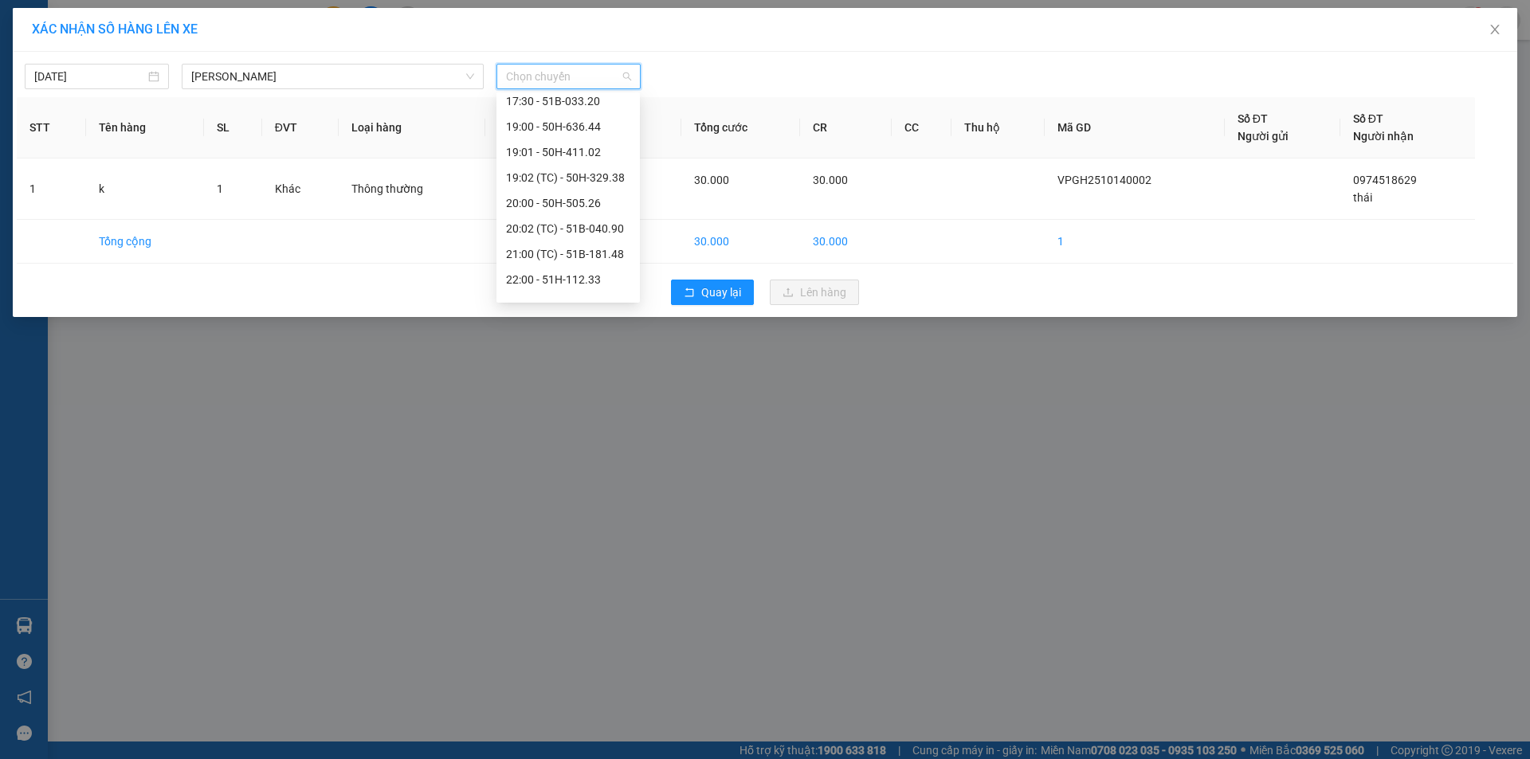
scroll to position [159, 0]
click at [539, 148] on div "19:00 - 50H-636.44" at bounding box center [568, 153] width 124 height 18
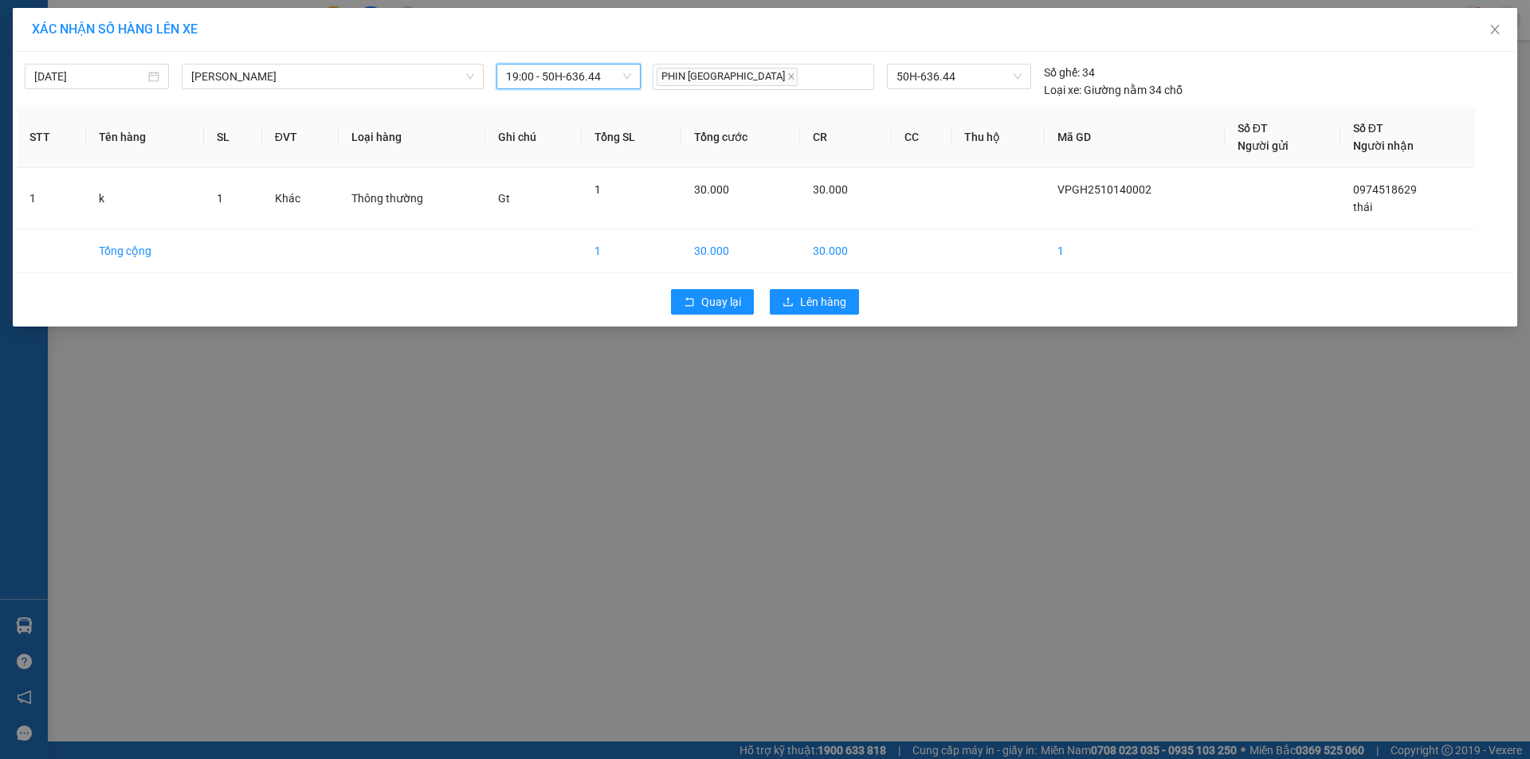
click at [813, 286] on div "Quay lại Lên hàng" at bounding box center [765, 301] width 1496 height 41
click at [805, 309] on span "Lên hàng" at bounding box center [823, 302] width 46 height 18
